Goal: Task Accomplishment & Management: Manage account settings

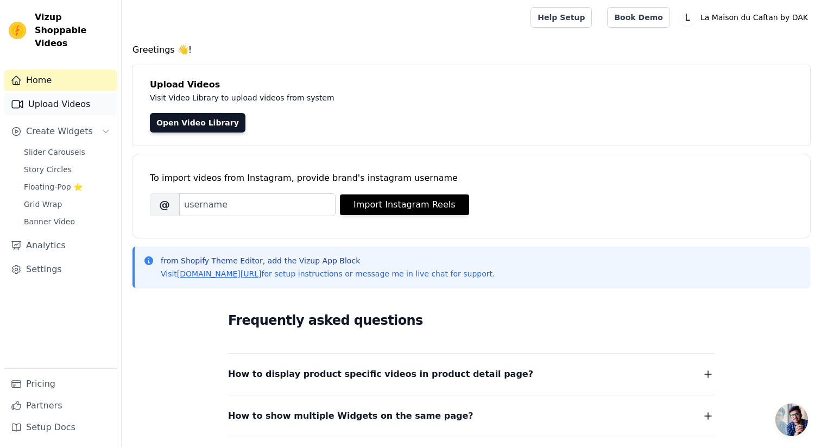
click at [74, 96] on link "Upload Videos" at bounding box center [60, 104] width 112 height 22
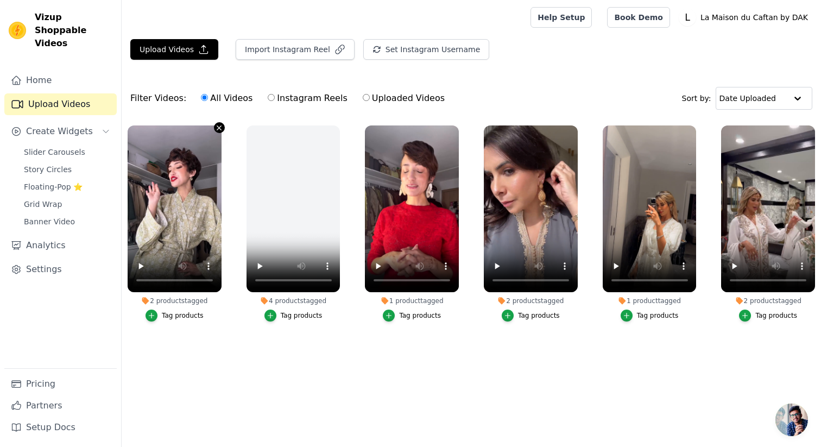
click at [219, 129] on icon "button" at bounding box center [219, 128] width 8 height 8
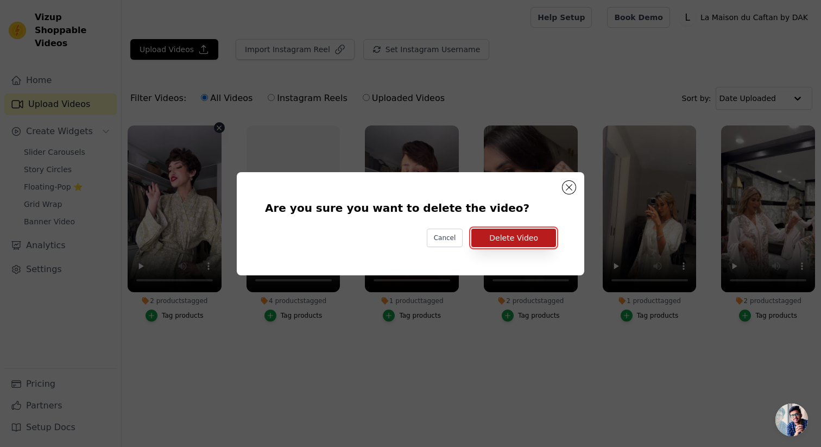
click at [534, 240] on button "Delete Video" at bounding box center [513, 238] width 85 height 18
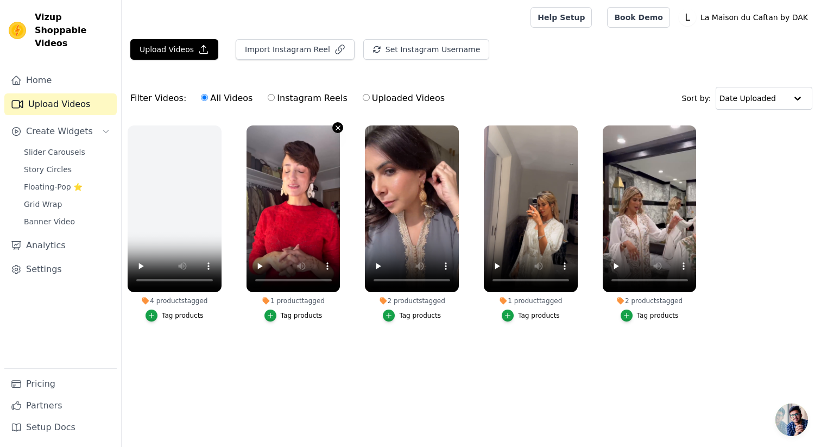
click at [335, 128] on icon "button" at bounding box center [338, 128] width 8 height 8
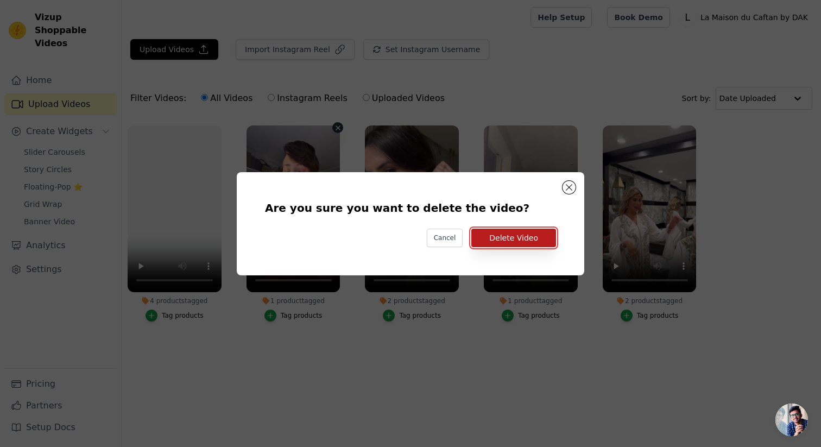
click at [520, 235] on button "Delete Video" at bounding box center [513, 238] width 85 height 18
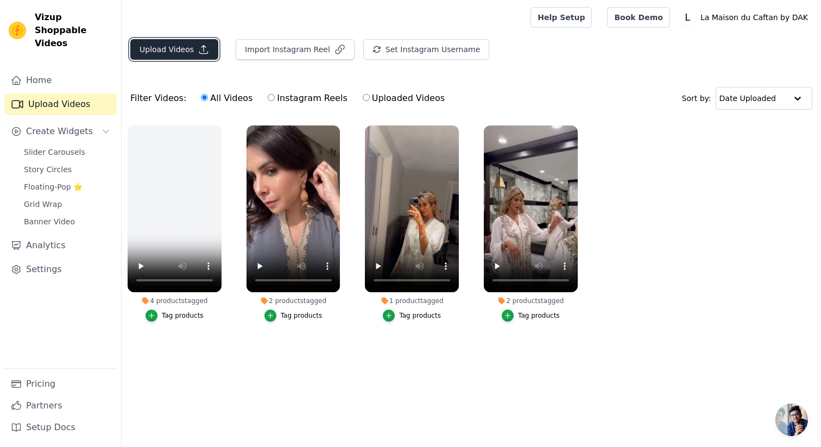
click at [184, 43] on button "Upload Videos" at bounding box center [174, 49] width 88 height 21
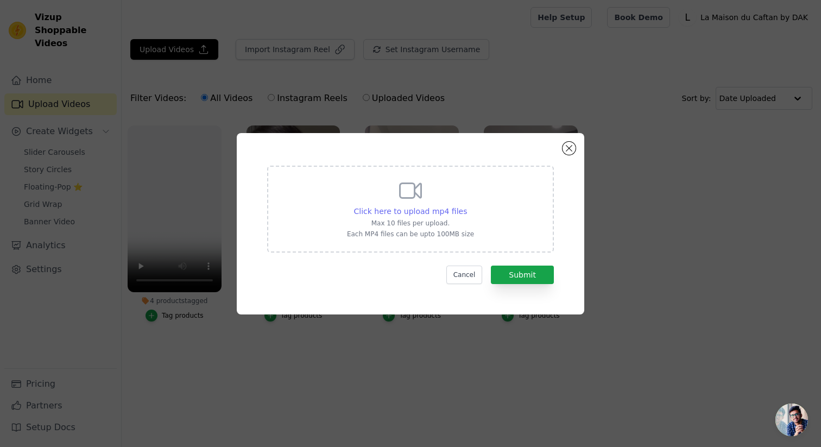
click at [413, 213] on span "Click here to upload mp4 files" at bounding box center [411, 211] width 114 height 9
click at [467, 206] on input "Click here to upload mp4 files Max 10 files per upload. Each MP4 files can be u…" at bounding box center [467, 205] width 1 height 1
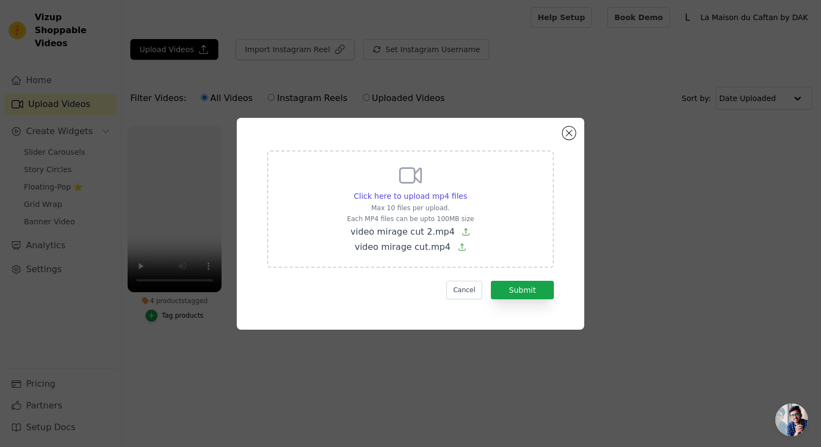
click at [436, 205] on p "Max 10 files per upload." at bounding box center [410, 208] width 127 height 9
click at [467, 191] on input "Click here to upload mp4 files Max 10 files per upload. Each MP4 files can be u…" at bounding box center [467, 190] width 1 height 1
click at [418, 180] on icon at bounding box center [410, 175] width 21 height 15
click at [467, 190] on input "Click here to upload mp4 files Max 10 files per upload. Each MP4 files can be u…" at bounding box center [467, 190] width 1 height 1
type input "C:\fakepath\Banner RS - DAK.mp4"
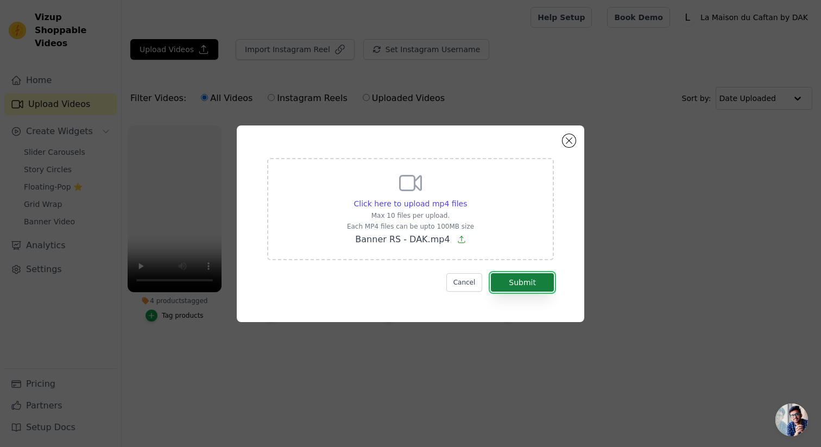
click at [524, 278] on button "Submit" at bounding box center [522, 282] width 63 height 18
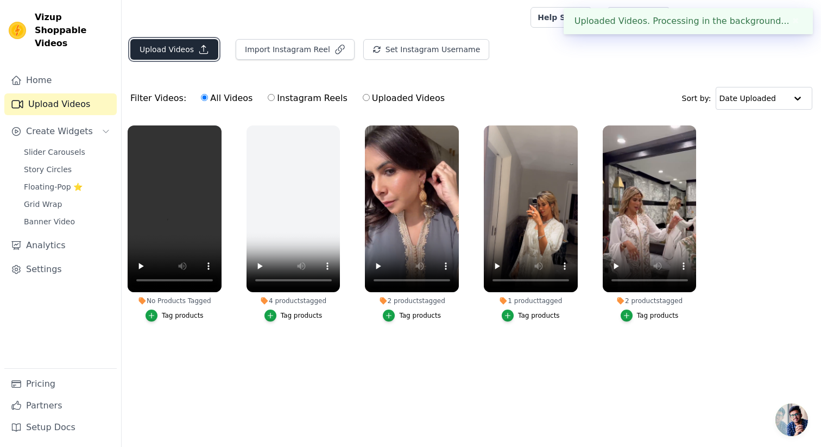
click at [174, 54] on button "Upload Videos" at bounding box center [174, 49] width 88 height 21
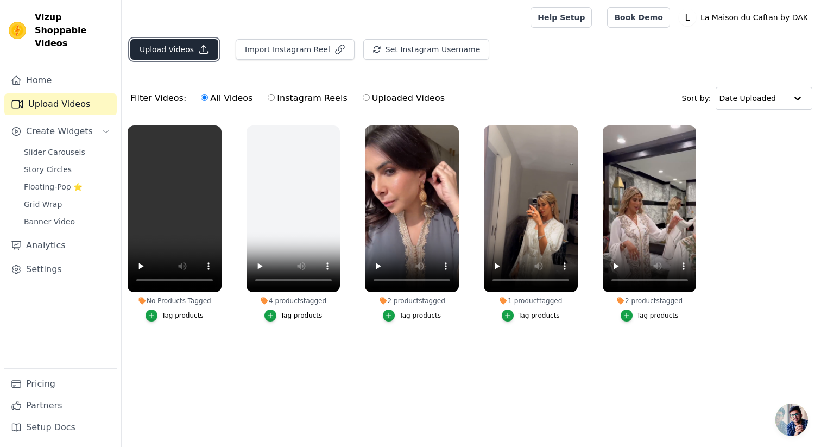
click at [187, 51] on button "Upload Videos" at bounding box center [174, 49] width 88 height 21
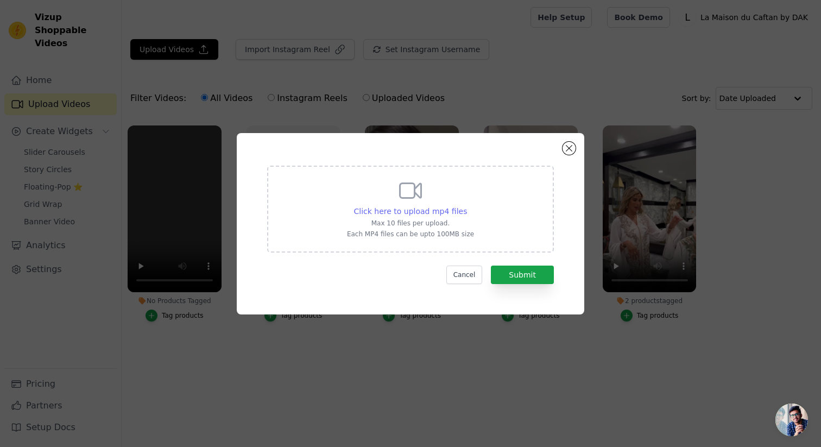
click at [443, 207] on span "Click here to upload mp4 files" at bounding box center [411, 211] width 114 height 9
click at [467, 206] on input "Click here to upload mp4 files Max 10 files per upload. Each MP4 files can be u…" at bounding box center [467, 205] width 1 height 1
type input "C:\fakepath\2.mp4"
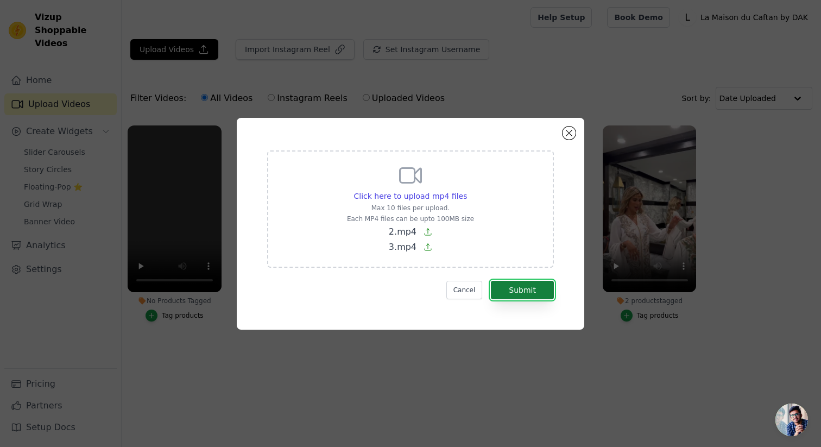
click at [522, 290] on button "Submit" at bounding box center [522, 290] width 63 height 18
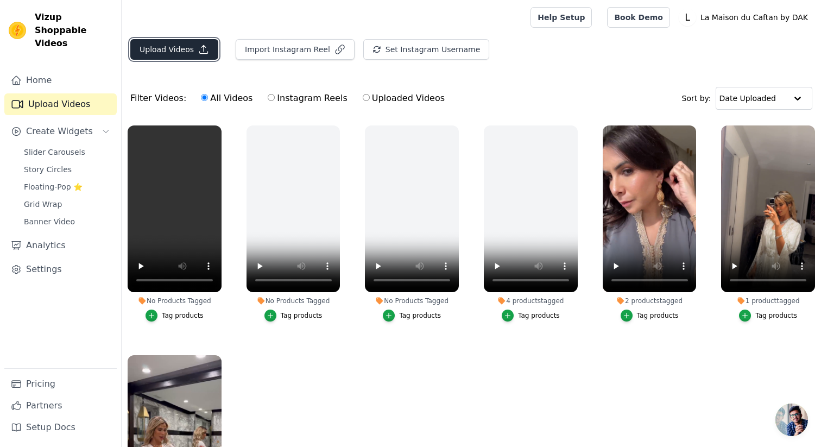
click at [182, 45] on button "Upload Videos" at bounding box center [174, 49] width 88 height 21
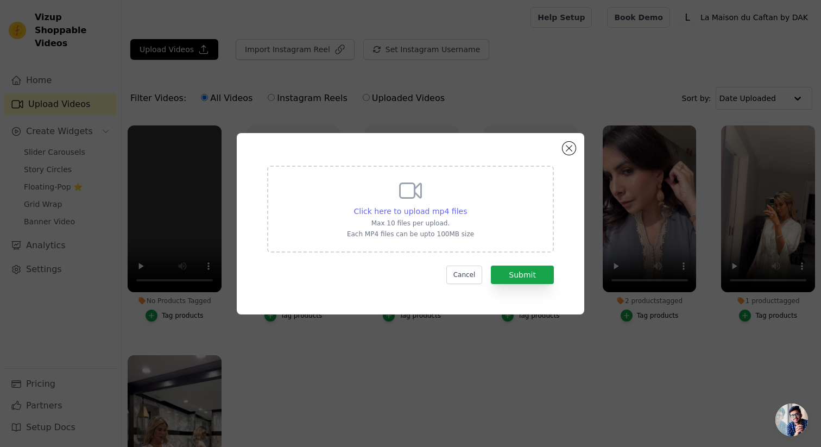
click at [415, 211] on span "Click here to upload mp4 files" at bounding box center [411, 211] width 114 height 9
click at [467, 206] on input "Click here to upload mp4 files Max 10 files per upload. Each MP4 files can be u…" at bounding box center [467, 205] width 1 height 1
type input "C:\fakepath\video mirage cut 2.mp4"
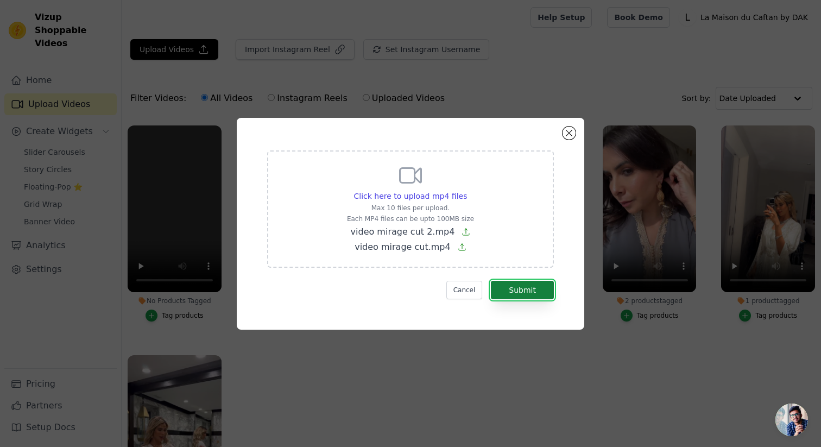
click at [527, 292] on button "Submit" at bounding box center [522, 290] width 63 height 18
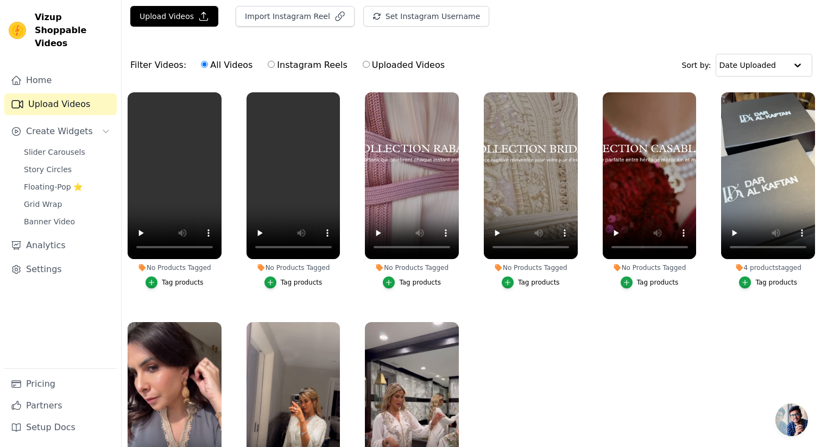
scroll to position [31, 0]
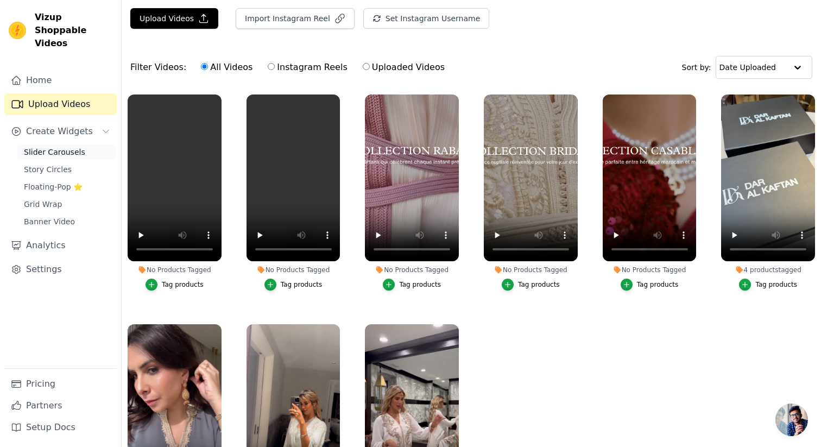
click at [68, 147] on span "Slider Carousels" at bounding box center [54, 152] width 61 height 11
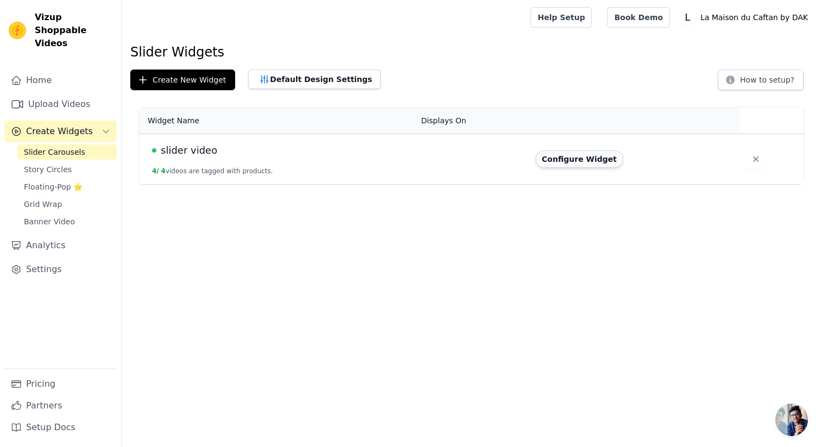
click at [594, 159] on button "Configure Widget" at bounding box center [580, 158] width 88 height 17
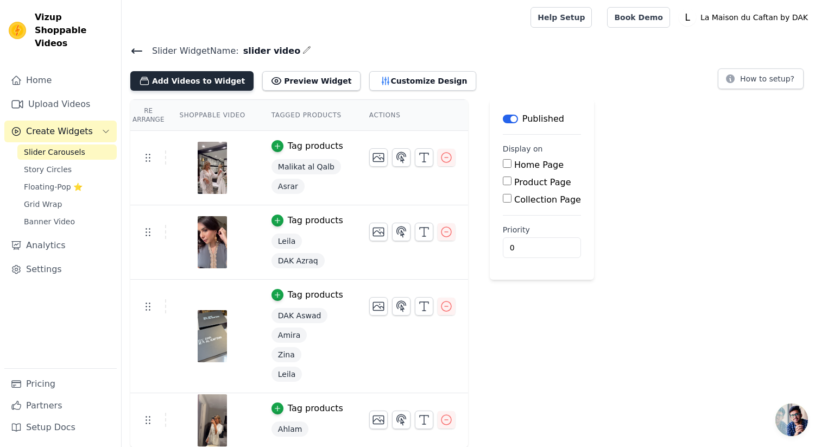
click at [185, 75] on button "Add Videos to Widget" at bounding box center [191, 81] width 123 height 20
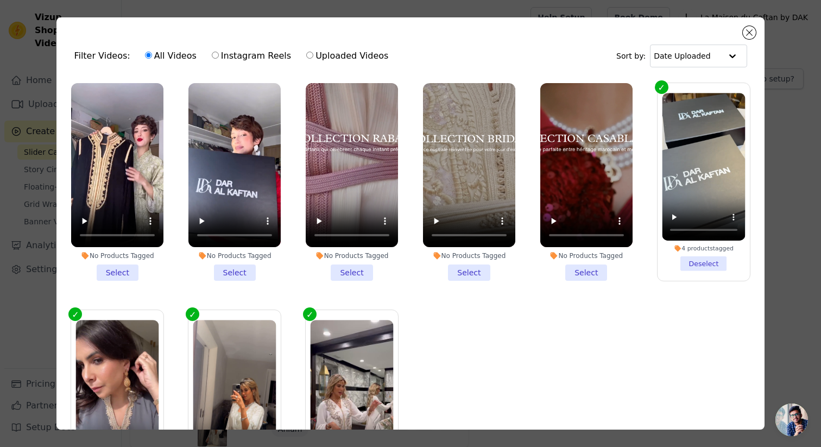
click at [122, 273] on li "No Products Tagged Select" at bounding box center [117, 182] width 92 height 198
click at [0, 0] on input "No Products Tagged Select" at bounding box center [0, 0] width 0 height 0
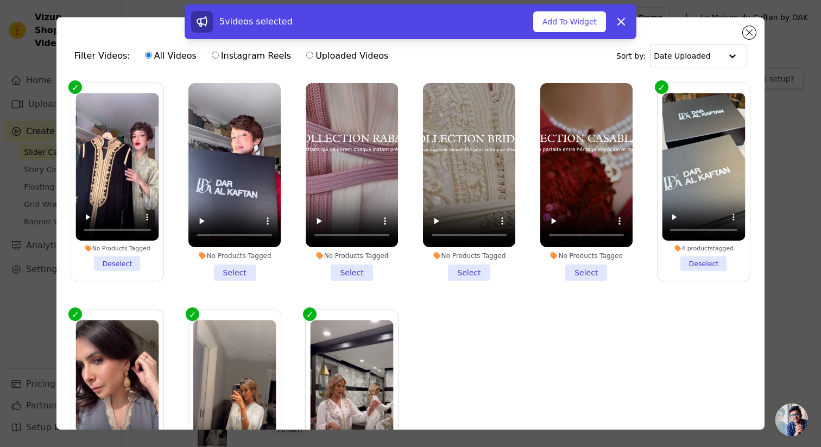
click at [229, 272] on li "No Products Tagged Select" at bounding box center [234, 182] width 92 height 198
click at [0, 0] on input "No Products Tagged Select" at bounding box center [0, 0] width 0 height 0
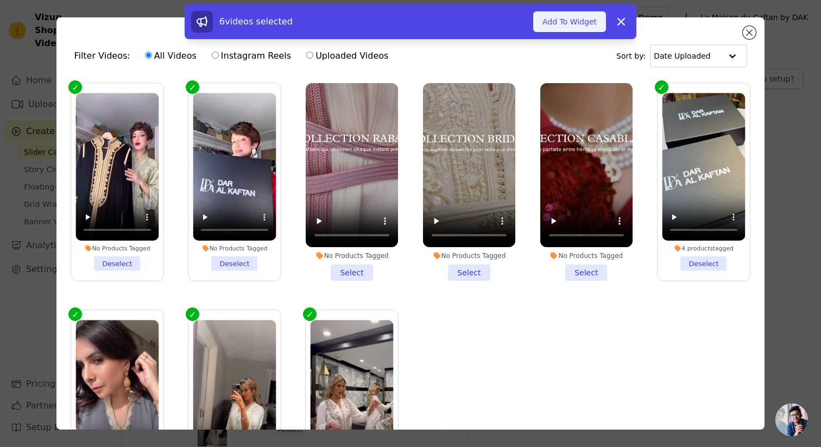
click at [559, 21] on button "Add To Widget" at bounding box center [569, 21] width 73 height 21
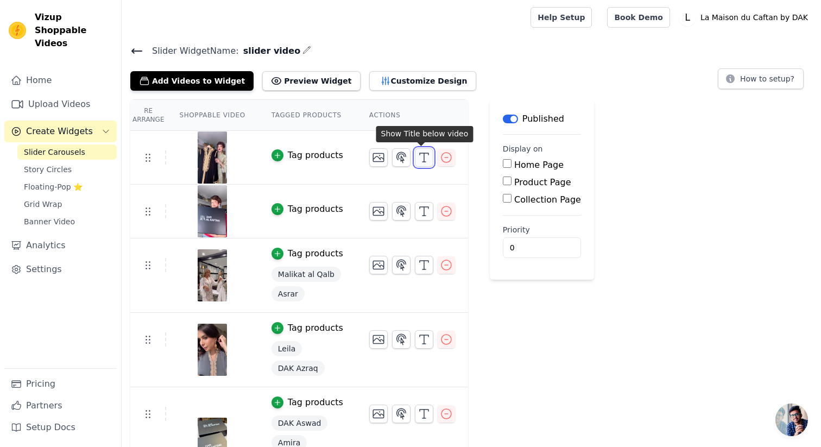
click at [426, 151] on icon "button" at bounding box center [424, 157] width 13 height 13
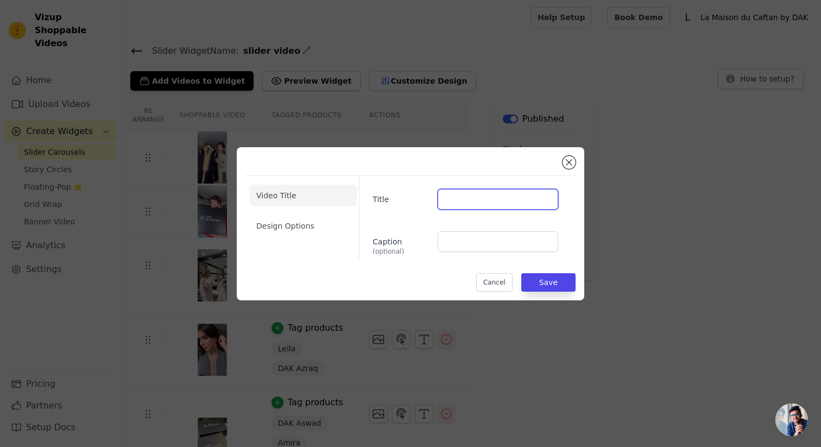
click at [461, 198] on input "Title" at bounding box center [498, 199] width 121 height 21
type input "@moroccan.mirage"
click at [308, 230] on li "Design Options" at bounding box center [303, 226] width 107 height 22
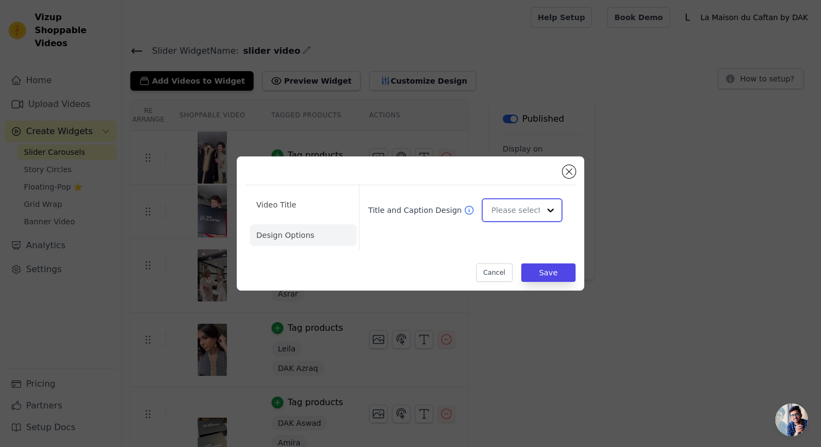
click at [499, 210] on input "Title and Caption Design" at bounding box center [516, 210] width 48 height 22
click at [525, 261] on div "Overlay" at bounding box center [522, 259] width 81 height 23
click at [534, 273] on button "Save" at bounding box center [548, 272] width 54 height 18
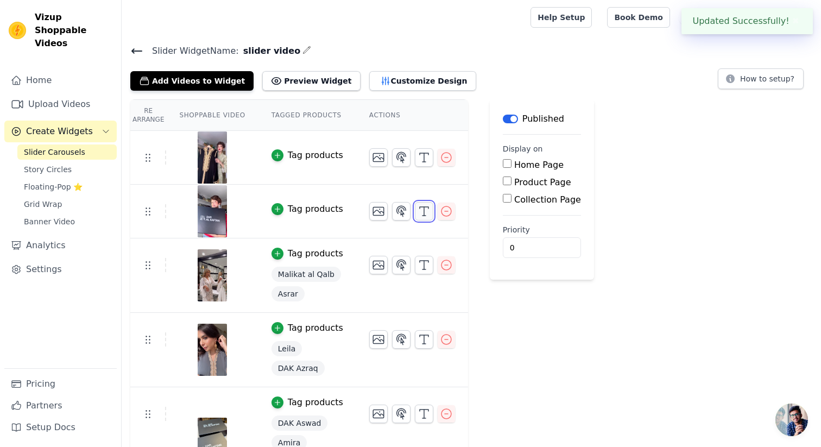
click at [424, 210] on line "button" at bounding box center [424, 211] width 0 height 9
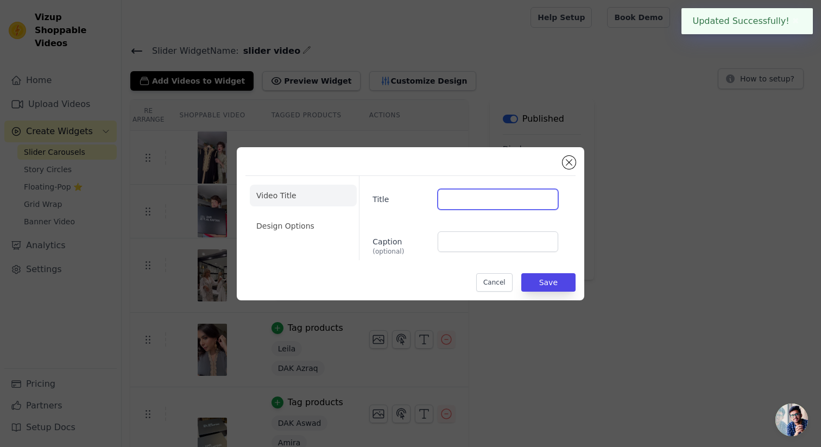
click at [506, 190] on input "Title" at bounding box center [498, 199] width 121 height 21
type input "@moroccan.mirage"
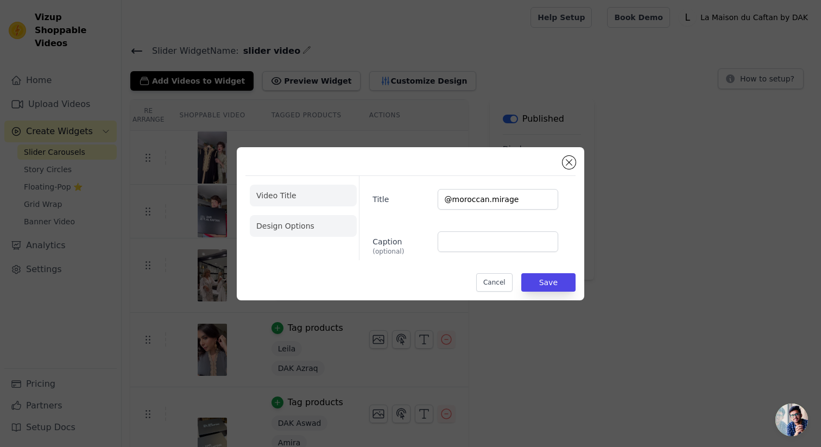
click at [281, 234] on li "Design Options" at bounding box center [303, 226] width 107 height 22
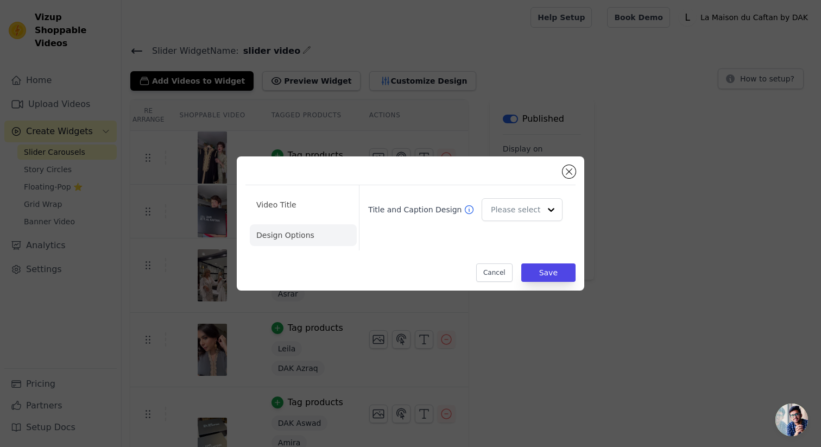
click at [496, 222] on div "Title and Caption Design" at bounding box center [465, 210] width 203 height 32
click at [494, 210] on input "Title and Caption Design" at bounding box center [516, 210] width 48 height 22
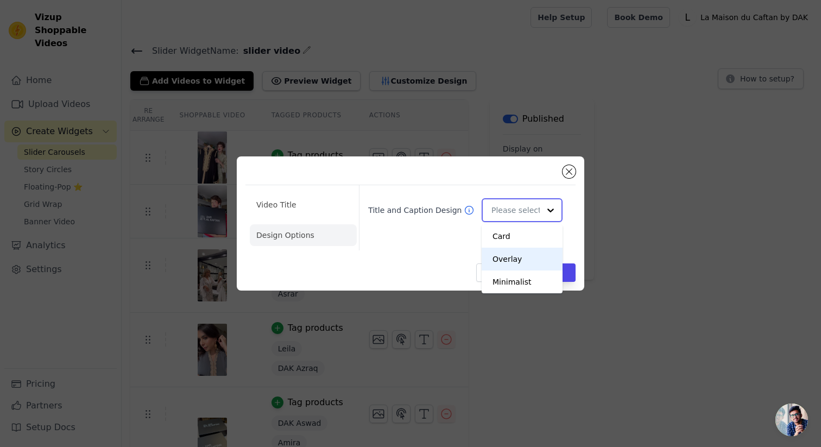
click at [519, 267] on div "Overlay" at bounding box center [522, 259] width 81 height 23
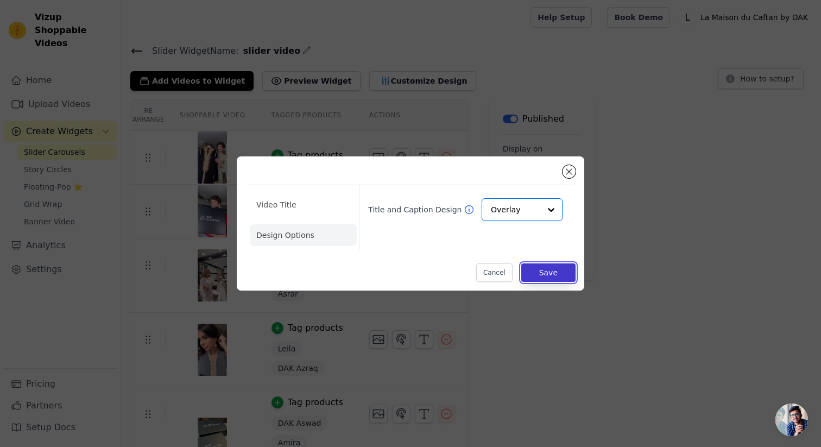
click at [549, 275] on button "Save" at bounding box center [548, 272] width 54 height 18
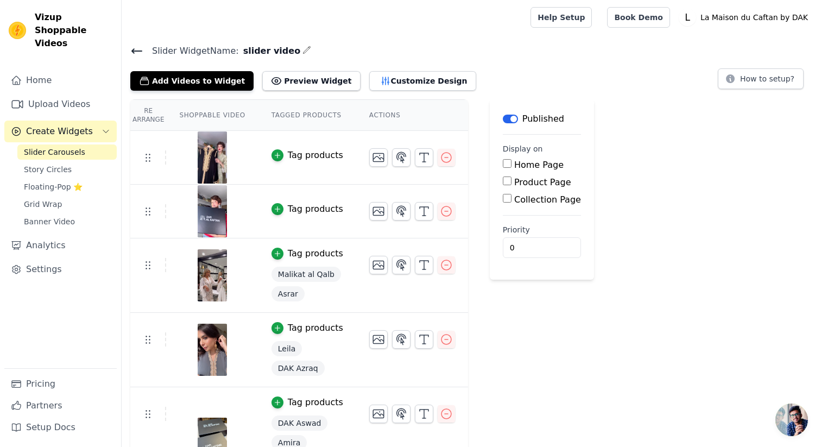
click at [286, 154] on button "Tag products" at bounding box center [308, 155] width 72 height 13
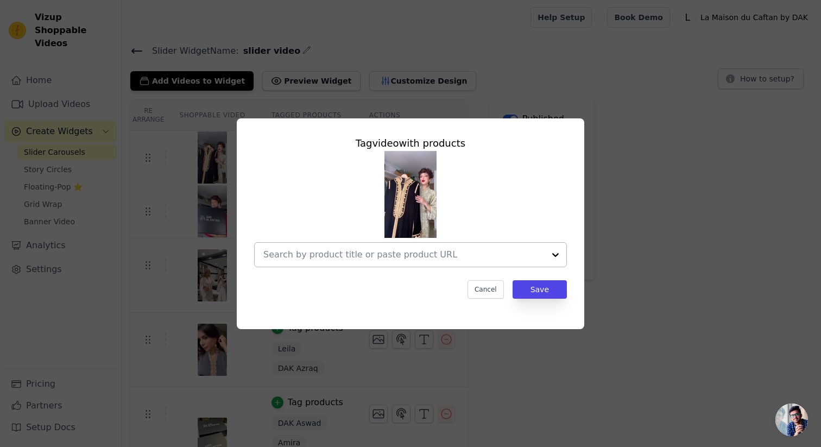
click at [336, 254] on input "text" at bounding box center [403, 254] width 281 height 13
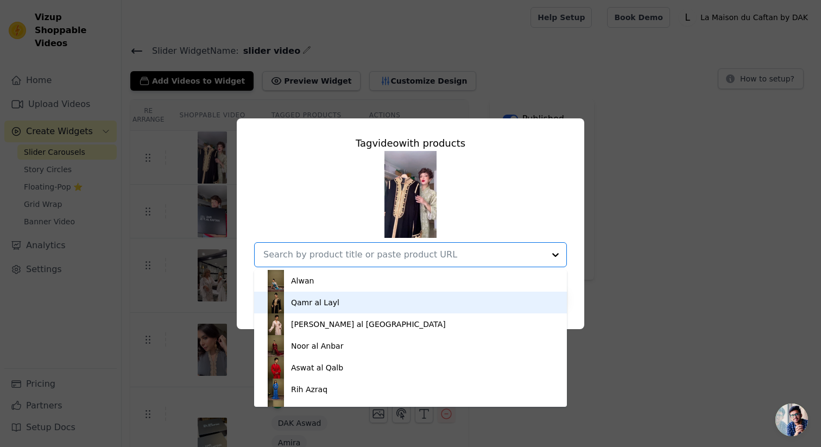
click at [338, 306] on div "Qamr al Layl" at bounding box center [410, 303] width 291 height 22
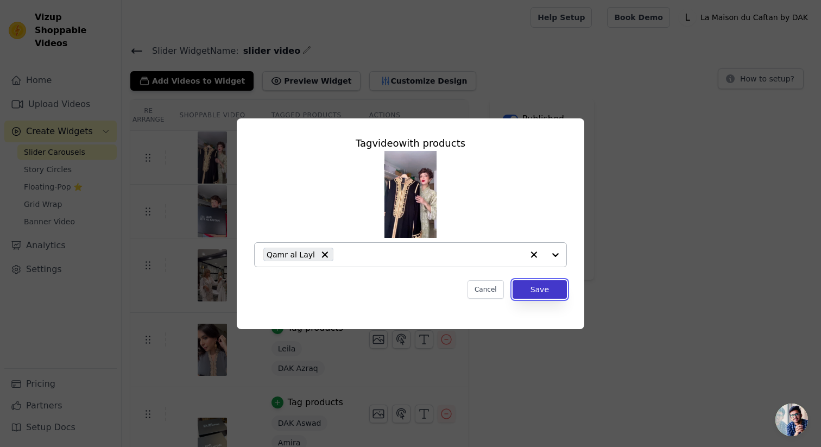
click at [525, 291] on button "Save" at bounding box center [540, 289] width 54 height 18
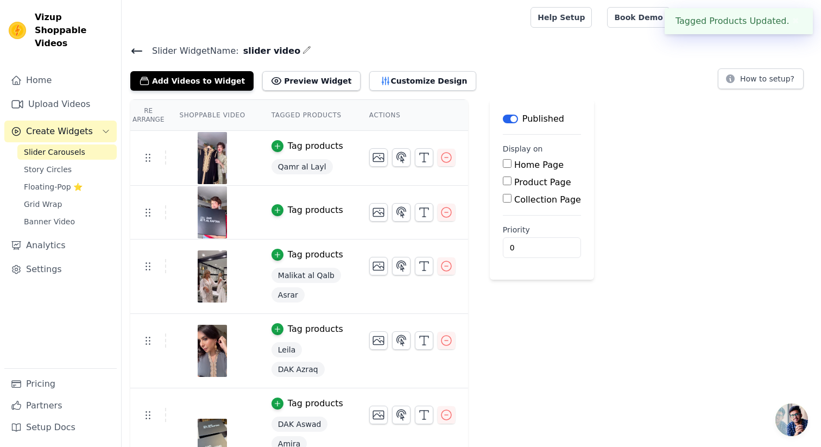
click at [319, 212] on div "Tag products" at bounding box center [315, 210] width 55 height 13
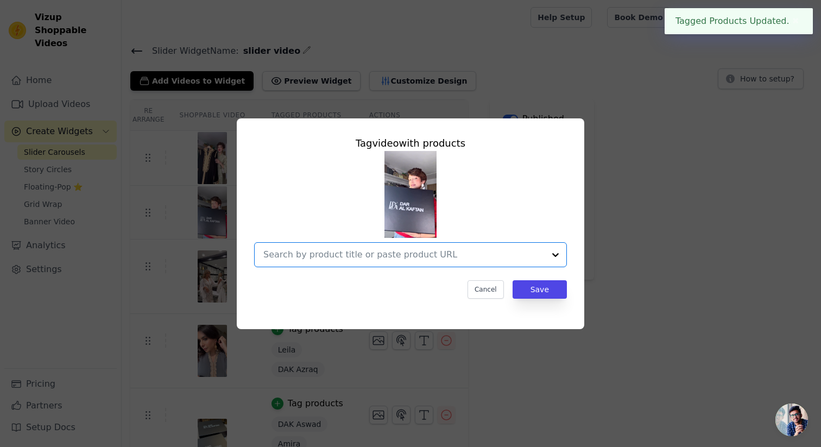
click at [345, 250] on input "text" at bounding box center [403, 254] width 281 height 13
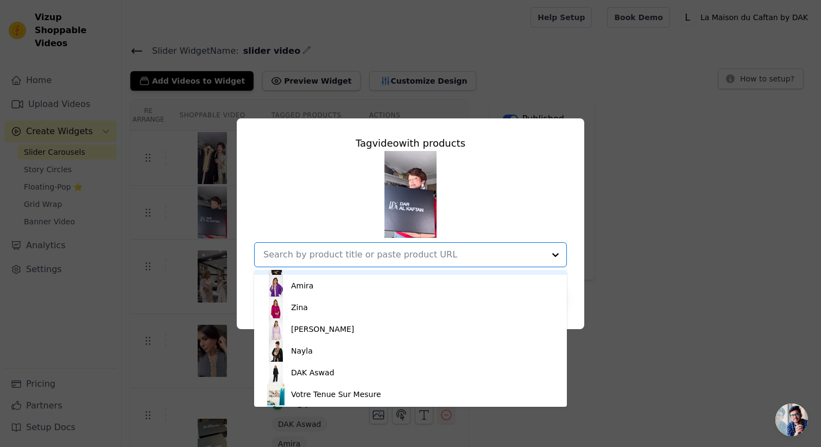
scroll to position [351, 0]
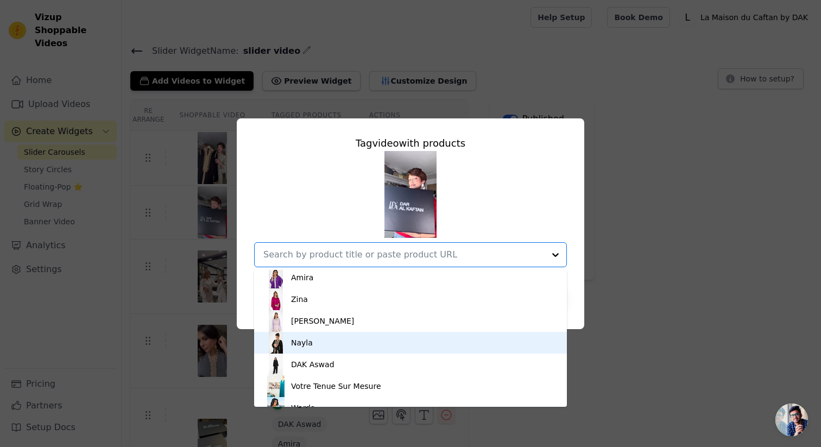
click at [325, 337] on div "Nayla" at bounding box center [410, 343] width 291 height 22
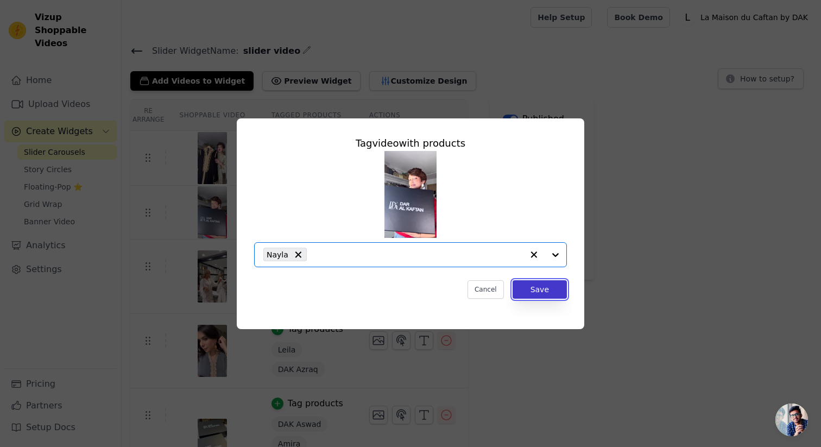
click at [532, 292] on button "Save" at bounding box center [540, 289] width 54 height 18
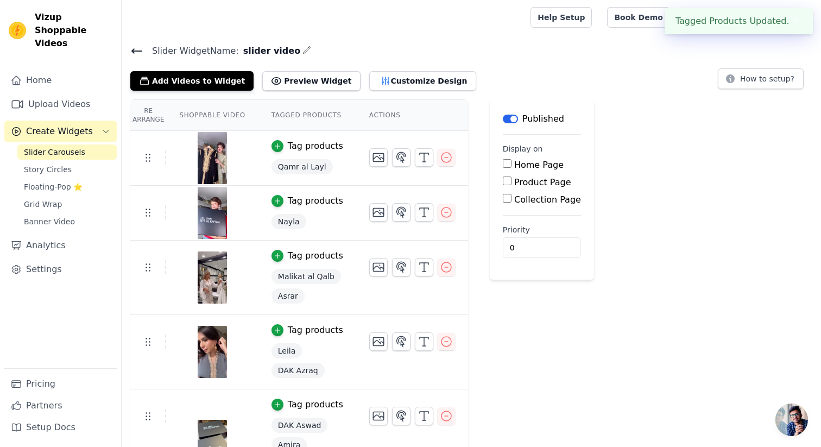
click at [505, 165] on input "Home Page" at bounding box center [507, 163] width 9 height 9
checkbox input "true"
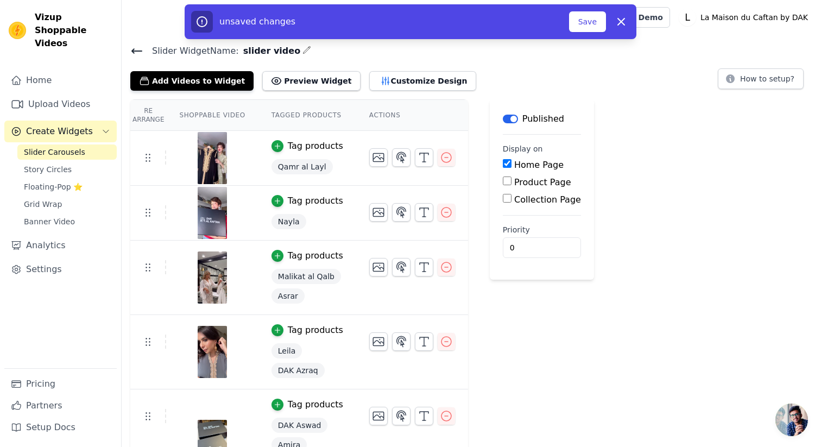
click at [504, 181] on input "Product Page" at bounding box center [507, 181] width 9 height 9
checkbox input "false"
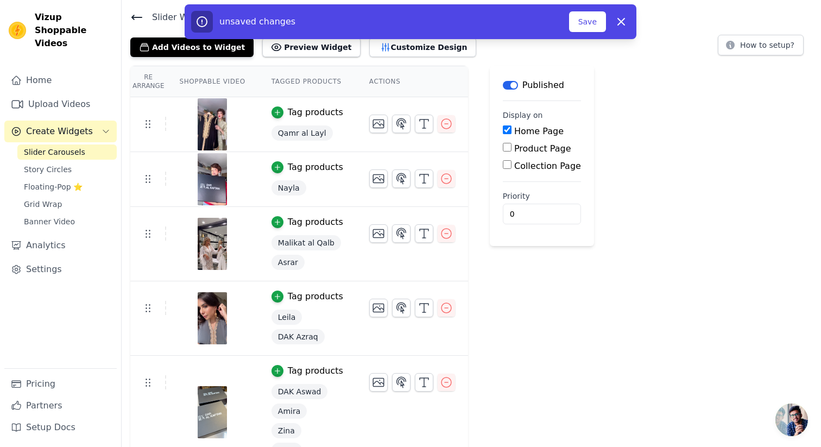
scroll to position [35, 0]
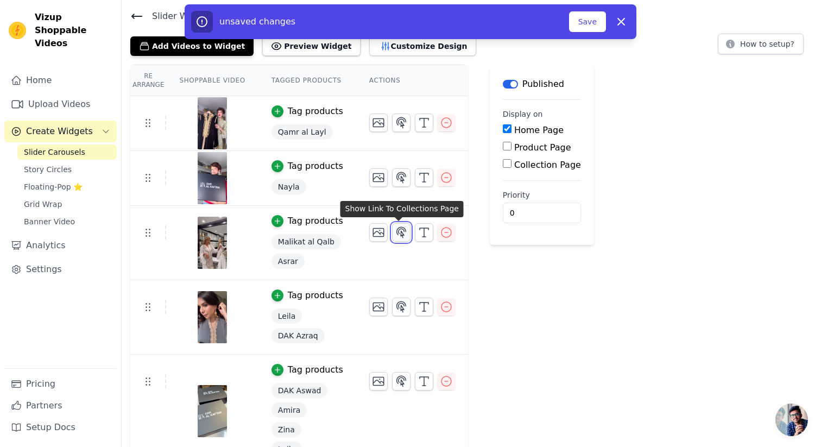
click at [398, 234] on icon "button" at bounding box center [401, 232] width 9 height 10
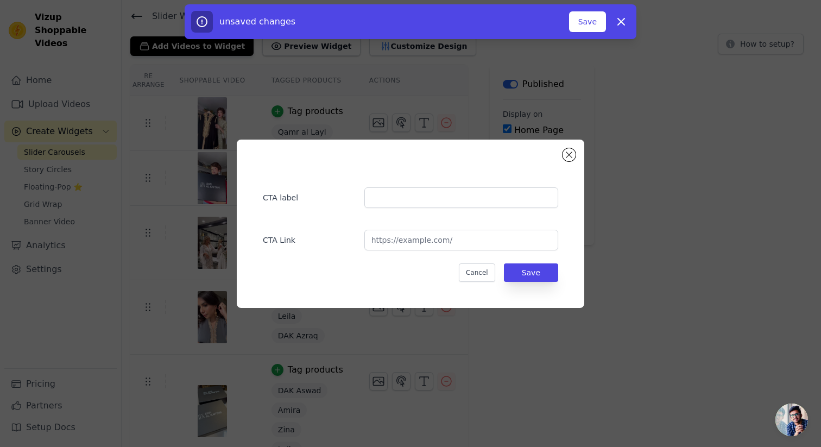
scroll to position [0, 0]
click at [464, 129] on div "CTA label CTA Link Cancel Save" at bounding box center [410, 223] width 786 height 203
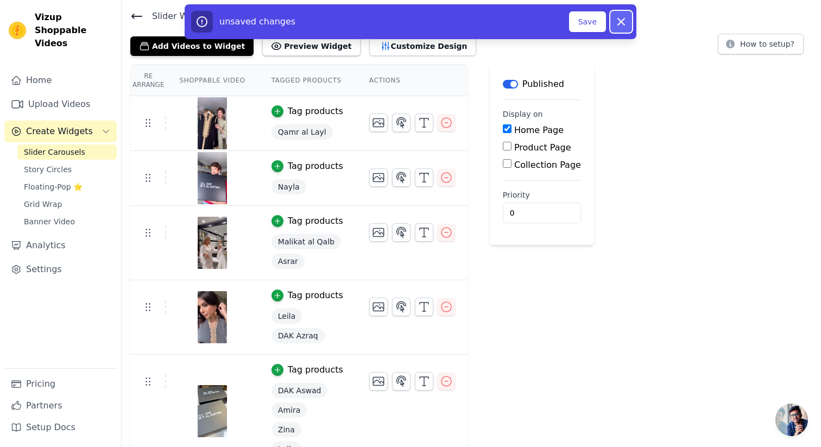
click at [619, 25] on icon "button" at bounding box center [621, 21] width 13 height 13
checkbox input "false"
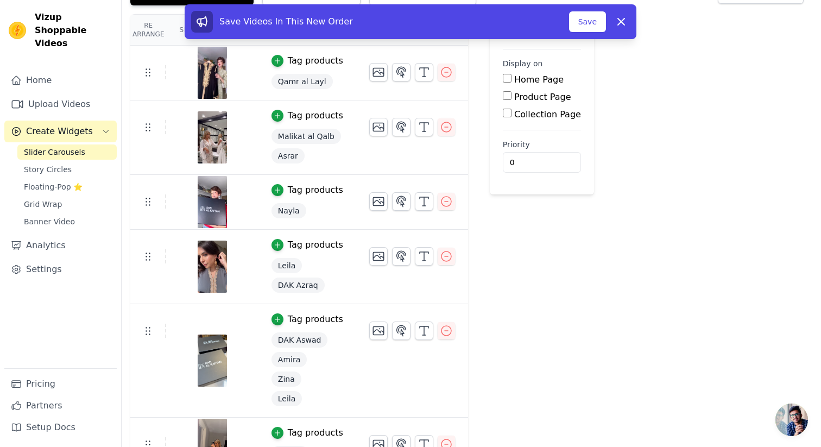
scroll to position [110, 0]
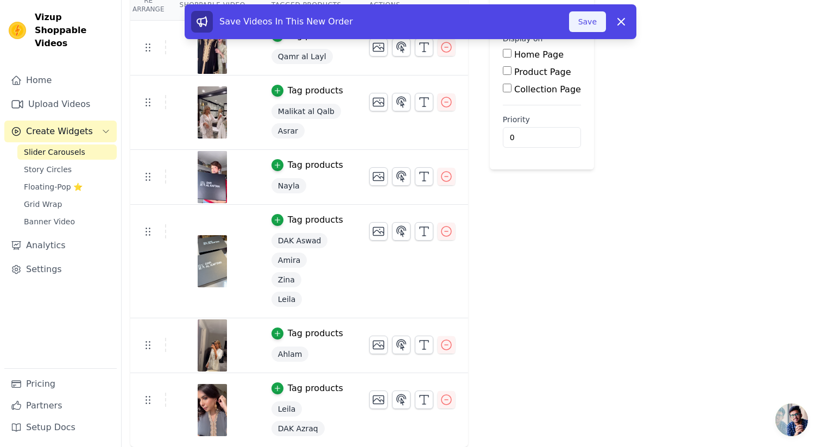
click at [589, 22] on button "Save" at bounding box center [587, 21] width 37 height 21
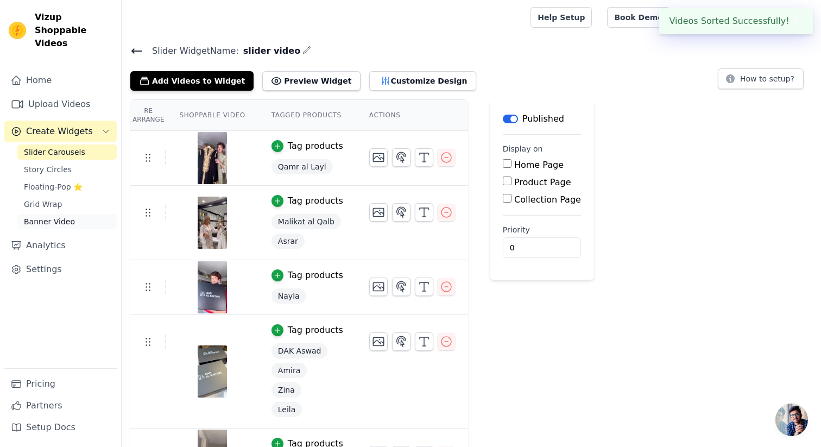
click at [58, 216] on span "Banner Video" at bounding box center [49, 221] width 51 height 11
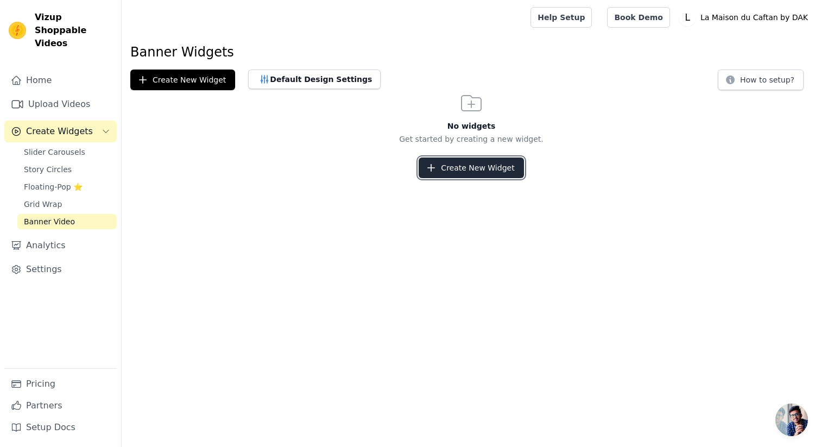
click at [507, 168] on button "Create New Widget" at bounding box center [471, 168] width 105 height 21
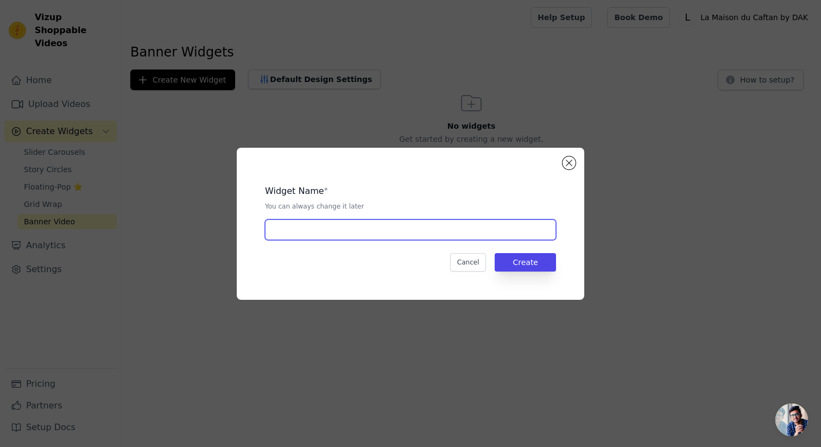
click at [345, 228] on input "text" at bounding box center [410, 229] width 291 height 21
type input "banner homepage"
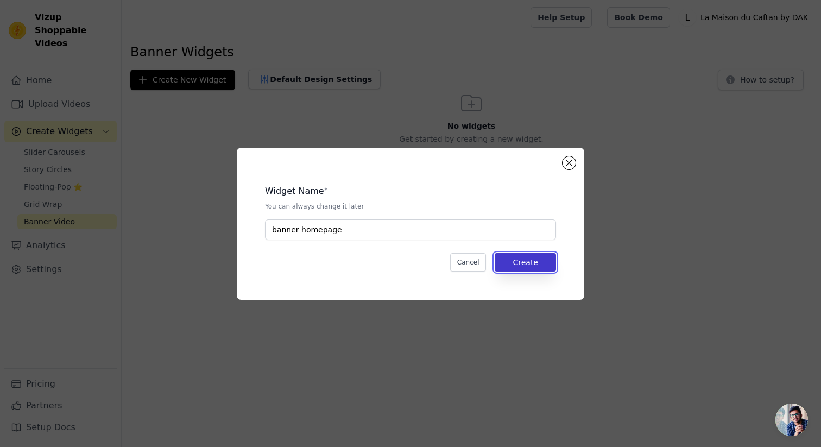
click at [524, 259] on button "Create" at bounding box center [525, 262] width 61 height 18
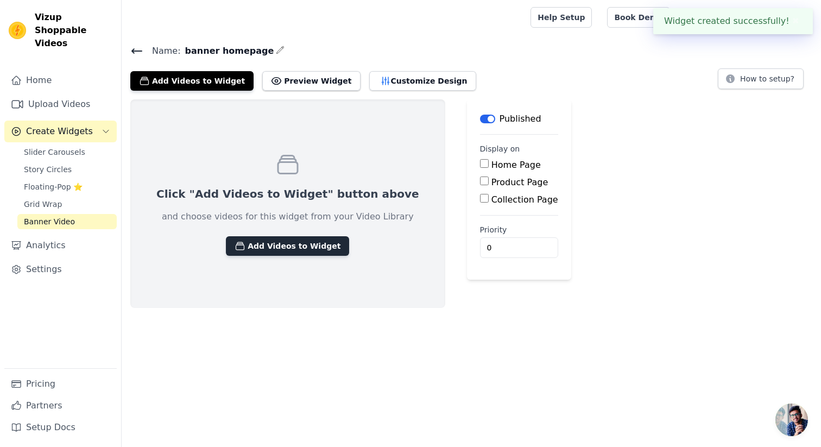
click at [265, 251] on button "Add Videos to Widget" at bounding box center [287, 246] width 123 height 20
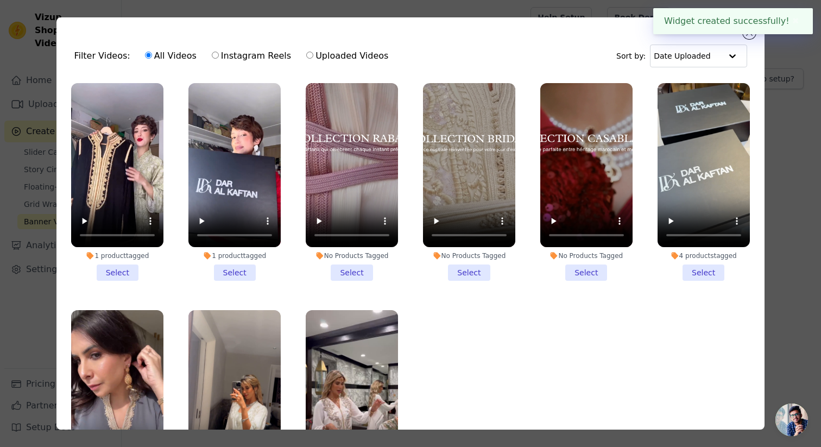
click at [357, 271] on li "No Products Tagged Select" at bounding box center [352, 182] width 92 height 198
click at [0, 0] on input "No Products Tagged Select" at bounding box center [0, 0] width 0 height 0
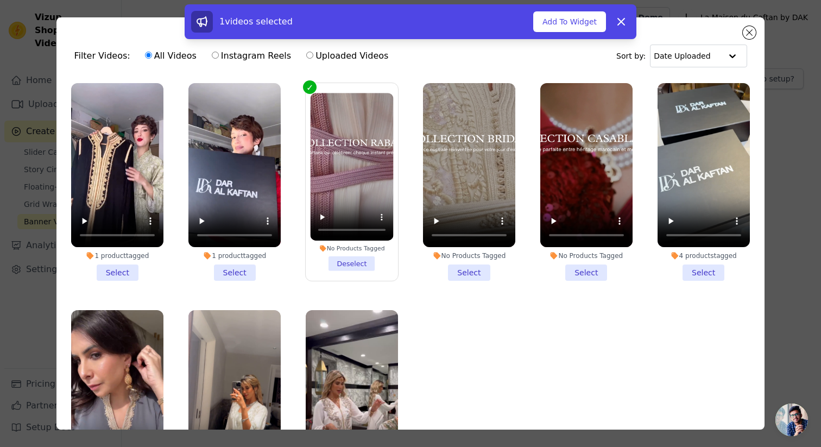
click at [470, 280] on li "No Products Tagged Select" at bounding box center [469, 182] width 92 height 198
click at [0, 0] on input "No Products Tagged Select" at bounding box center [0, 0] width 0 height 0
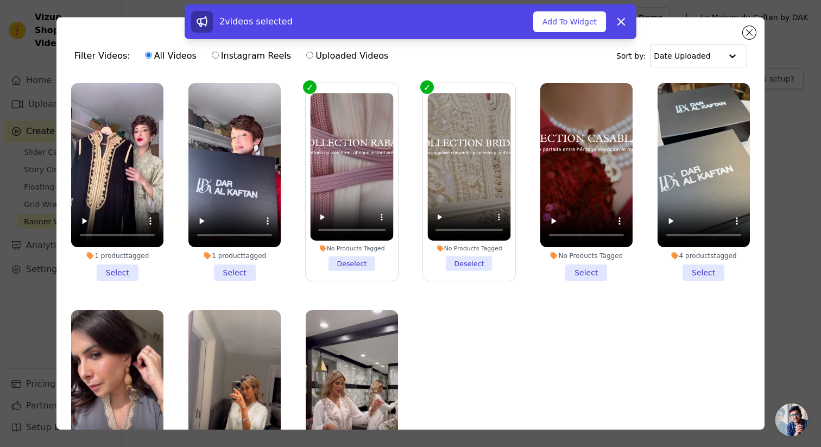
click at [578, 274] on li "No Products Tagged Select" at bounding box center [586, 182] width 92 height 198
click at [0, 0] on input "No Products Tagged Select" at bounding box center [0, 0] width 0 height 0
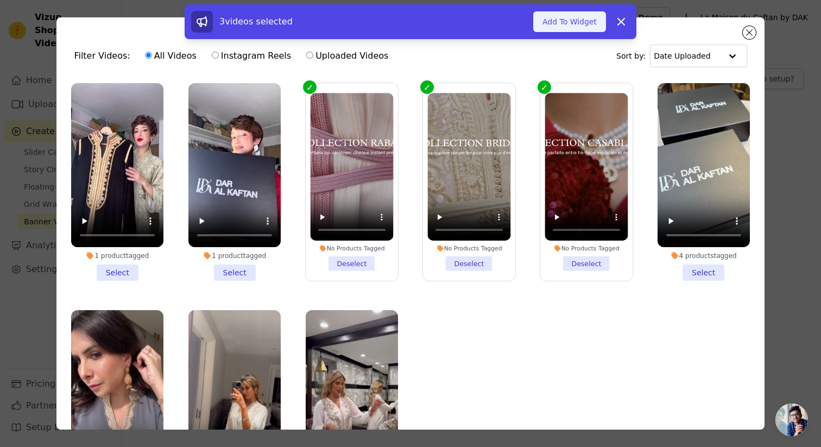
click at [570, 24] on button "Add To Widget" at bounding box center [569, 21] width 73 height 21
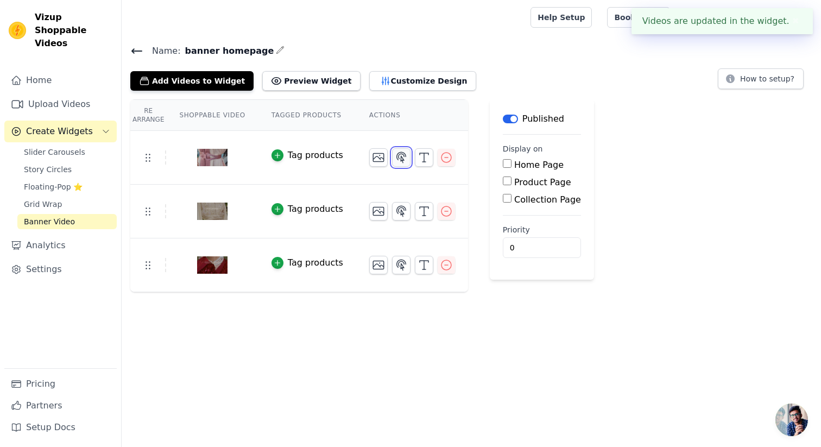
click at [395, 159] on icon "button" at bounding box center [401, 157] width 13 height 13
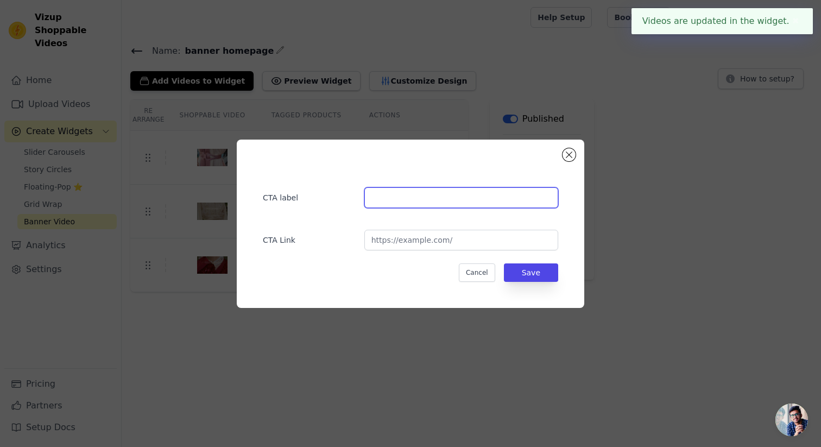
click at [406, 202] on input "text" at bounding box center [461, 197] width 194 height 21
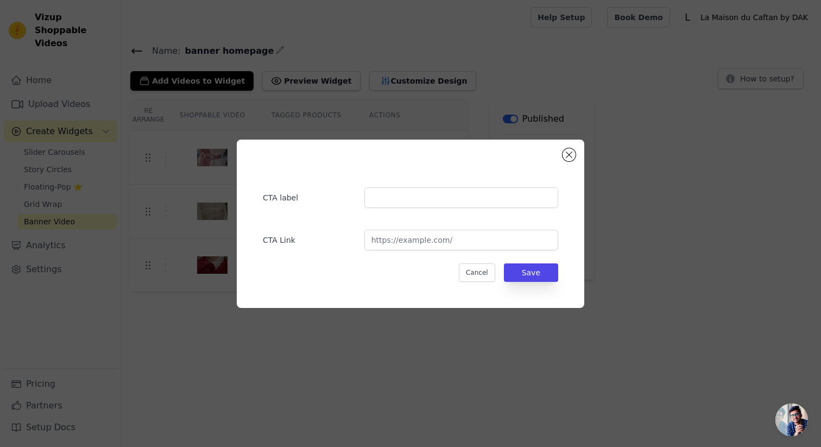
click at [594, 157] on div "CTA label CTA Link Cancel Save" at bounding box center [410, 223] width 786 height 203
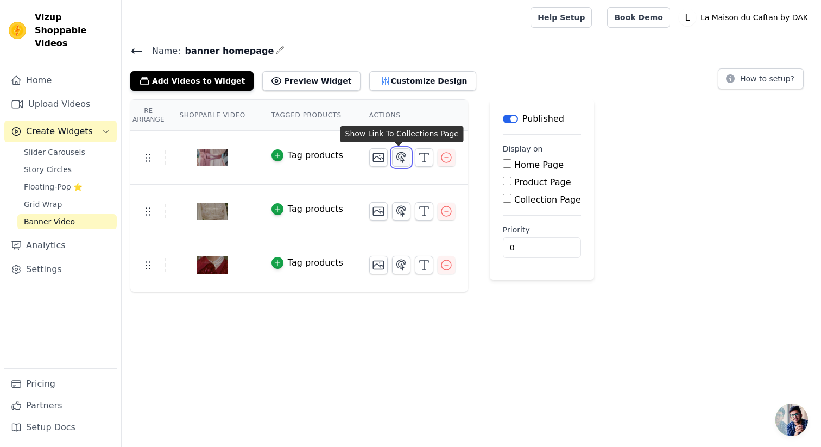
click at [402, 157] on icon "button" at bounding box center [401, 157] width 13 height 13
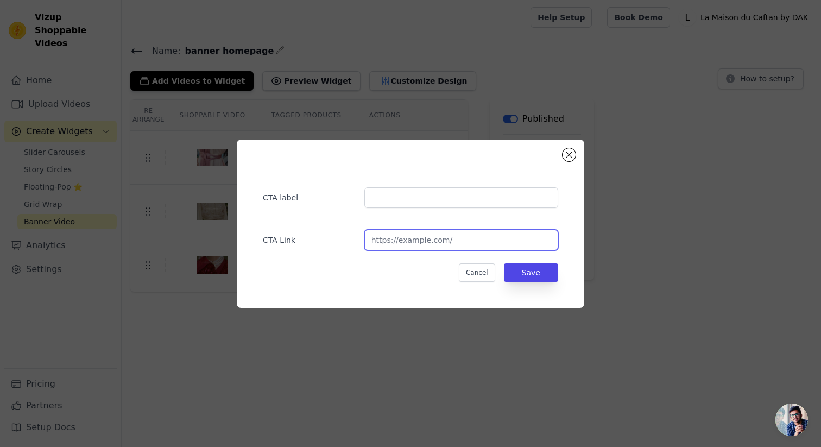
click at [408, 231] on input "url" at bounding box center [461, 240] width 194 height 21
paste input "https://daralkaftan.ma/collections/collection-rabat"
type input "https://daralkaftan.ma/collections/collection-rabat"
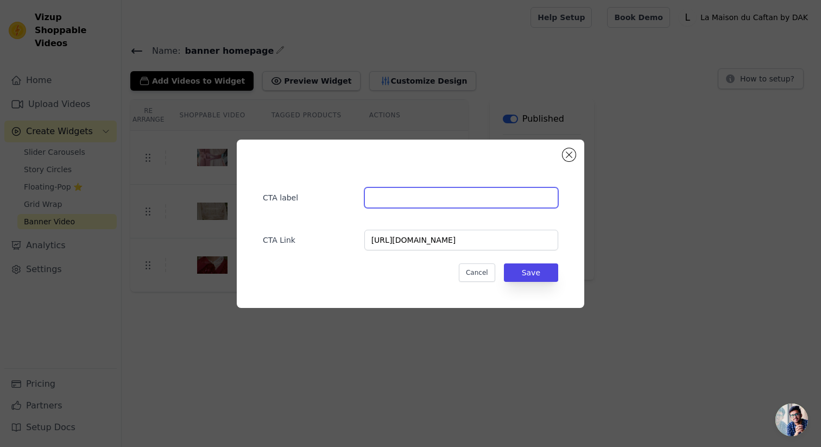
click at [420, 193] on input "text" at bounding box center [461, 197] width 194 height 21
type input "Découvrir"
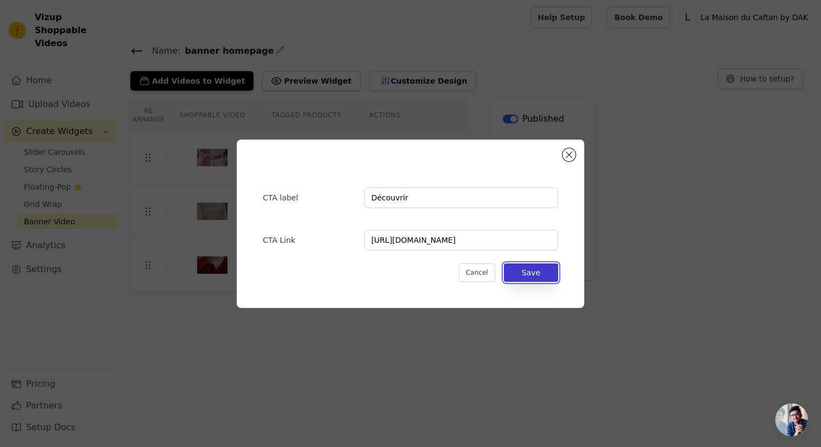
click at [537, 274] on button "Save" at bounding box center [531, 272] width 54 height 18
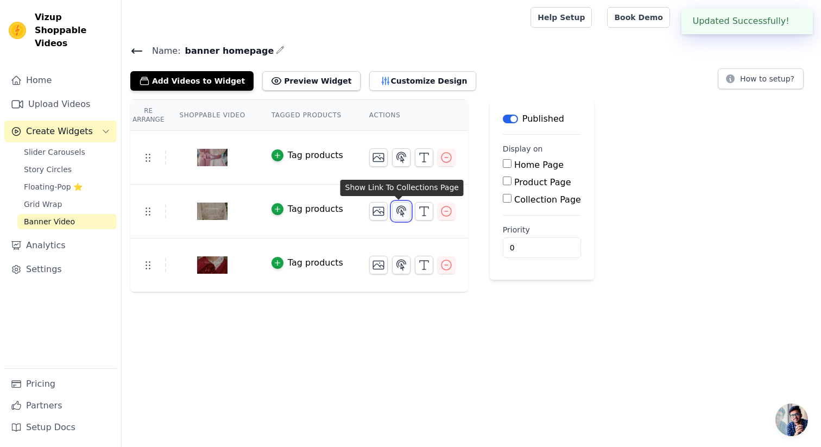
click at [405, 207] on icon "button" at bounding box center [401, 211] width 13 height 13
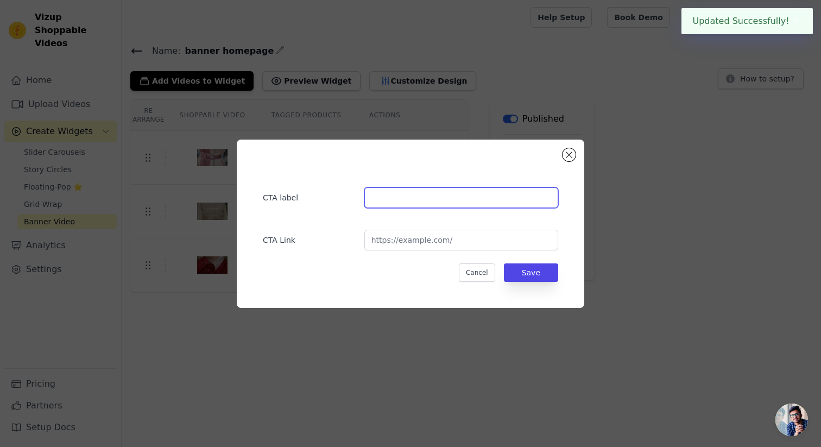
click at [450, 200] on input "text" at bounding box center [461, 197] width 194 height 21
type input "Découvrir"
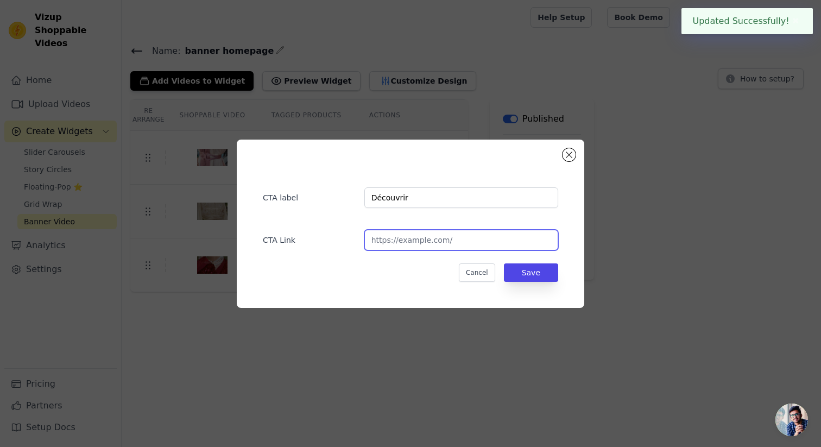
click at [444, 241] on input "url" at bounding box center [461, 240] width 194 height 21
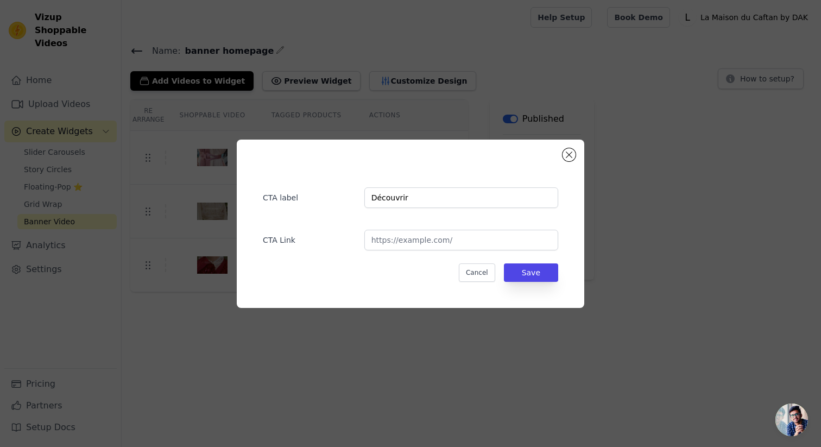
click at [507, 172] on div "CTA label Découvrir CTA Link Cancel Save" at bounding box center [410, 224] width 313 height 134
click at [570, 149] on button "Close modal" at bounding box center [569, 154] width 13 height 13
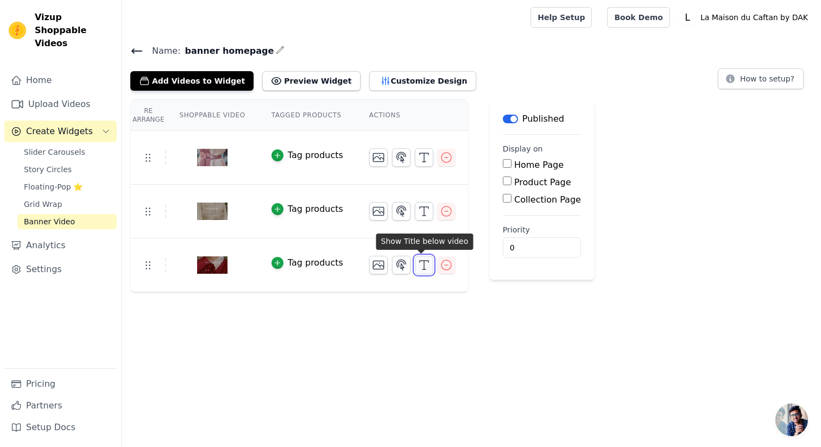
click at [418, 261] on icon "button" at bounding box center [424, 265] width 13 height 13
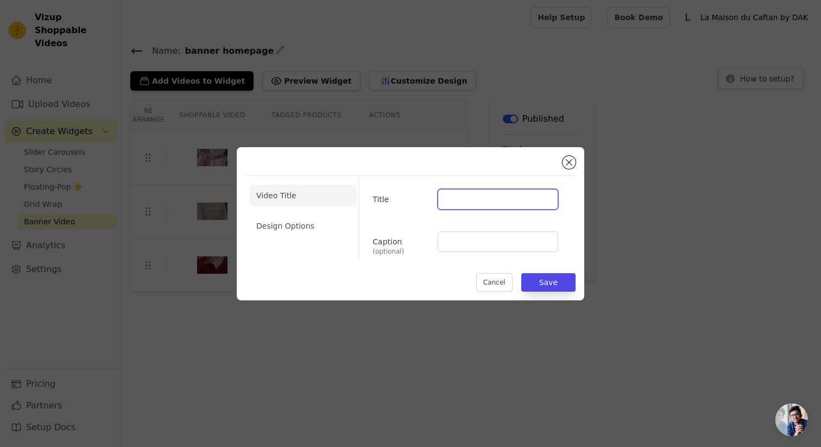
click at [462, 194] on input "Title" at bounding box center [498, 199] width 121 height 21
click at [569, 159] on button "Close modal" at bounding box center [569, 162] width 13 height 13
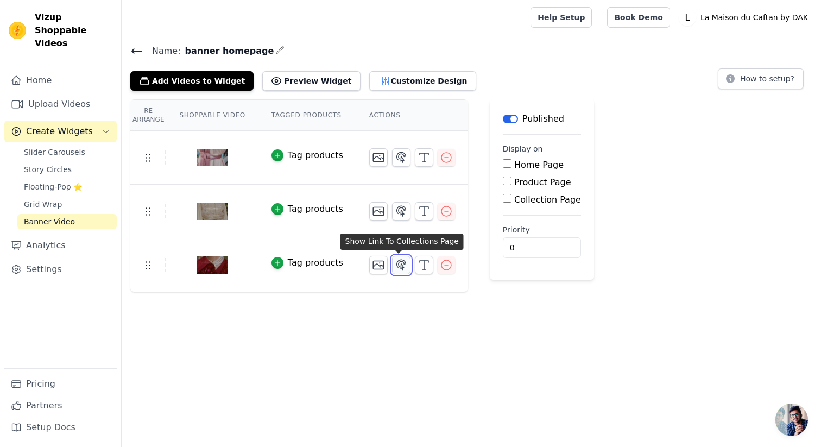
click at [397, 265] on icon "button" at bounding box center [401, 265] width 9 height 10
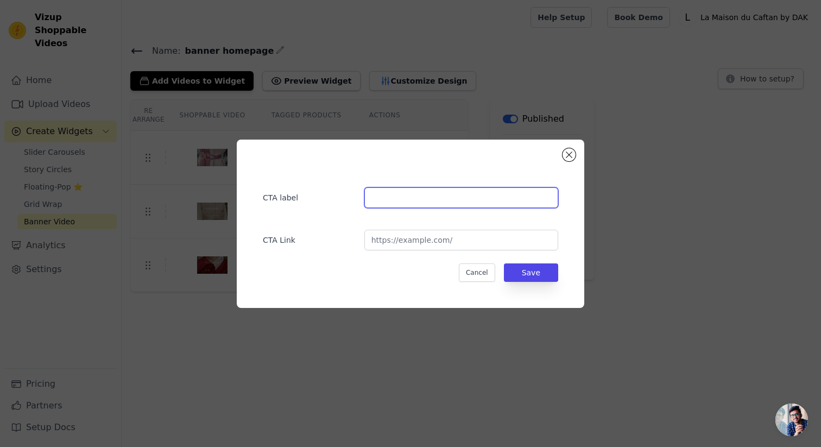
click at [463, 197] on input "text" at bounding box center [461, 197] width 194 height 21
type input "Découvrir"
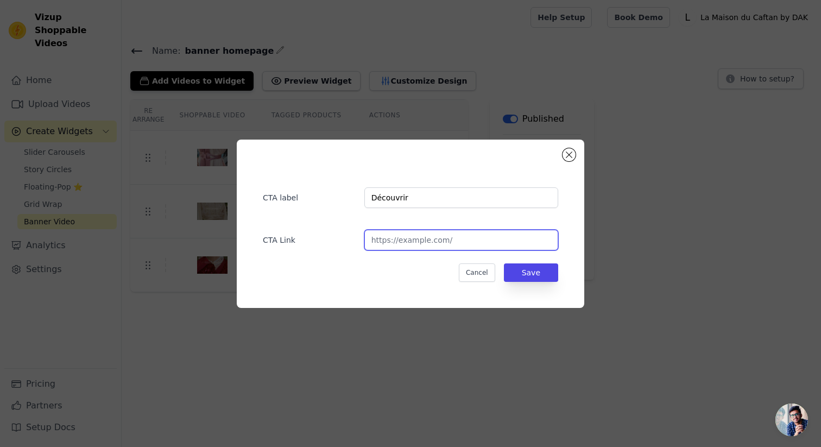
click at [419, 241] on input "url" at bounding box center [461, 240] width 194 height 21
paste input "https://daralkaftan.ma/collections/collection-casablanca"
type input "https://daralkaftan.ma/collections/collection-casablanca"
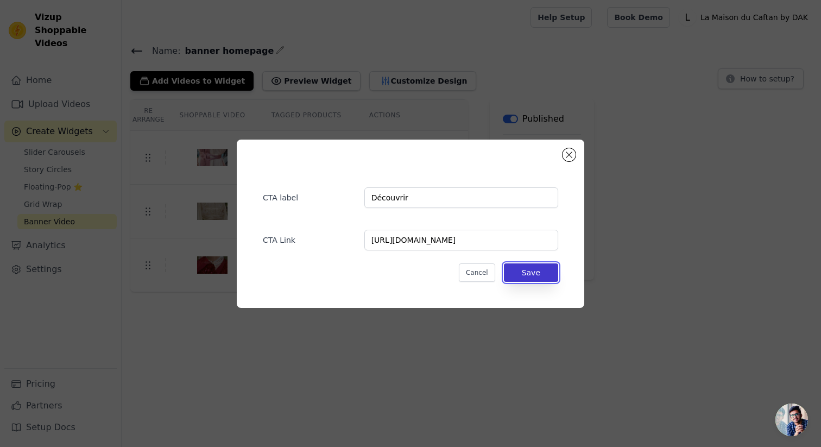
click at [523, 270] on button "Save" at bounding box center [531, 272] width 54 height 18
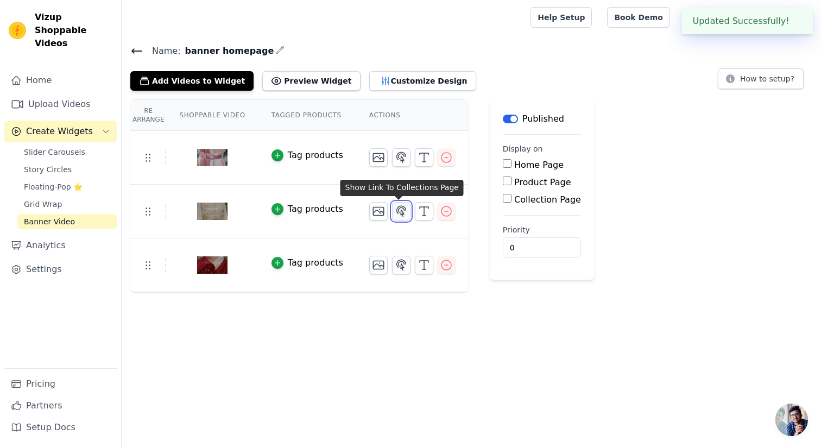
click at [401, 211] on icon "button" at bounding box center [401, 211] width 13 height 13
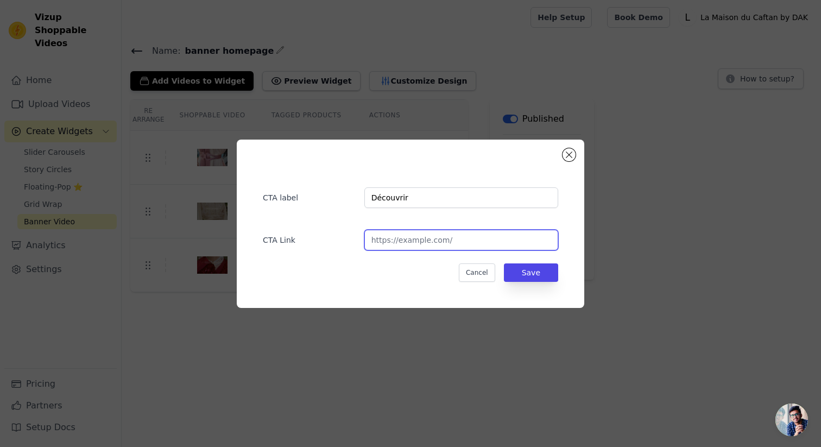
click at [409, 247] on input "url" at bounding box center [461, 240] width 194 height 21
paste input "https://daralkaftan.ma/collections/bridal"
type input "https://daralkaftan.ma/collections/bridal"
click at [541, 273] on button "Save" at bounding box center [531, 272] width 54 height 18
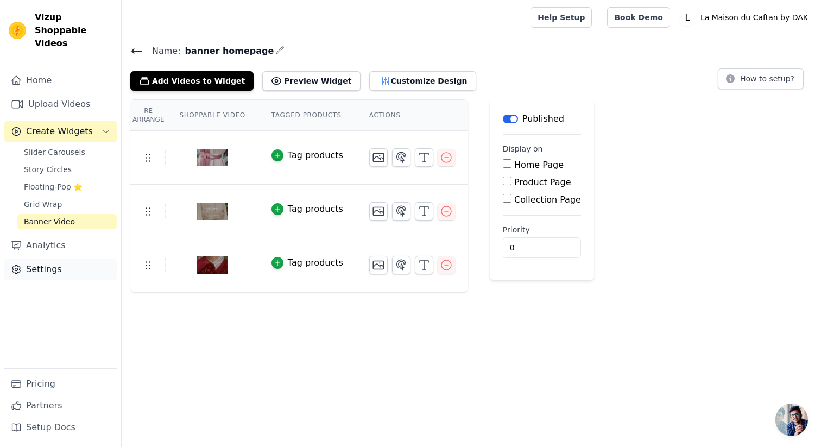
click at [39, 259] on link "Settings" at bounding box center [60, 270] width 112 height 22
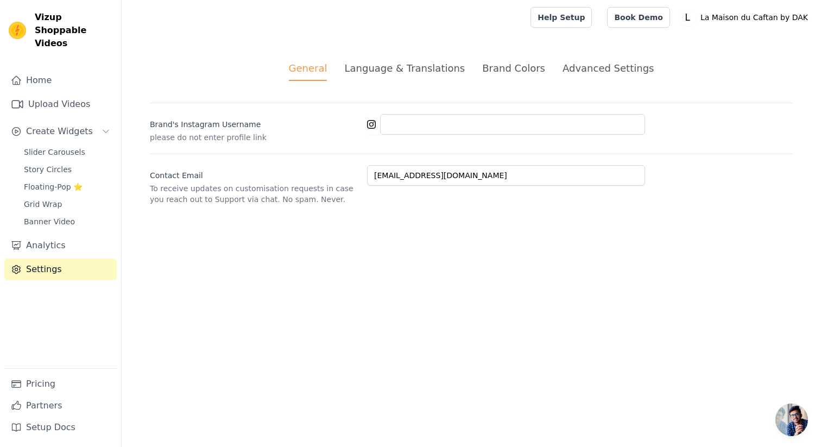
click at [429, 72] on div "Language & Translations" at bounding box center [404, 68] width 121 height 15
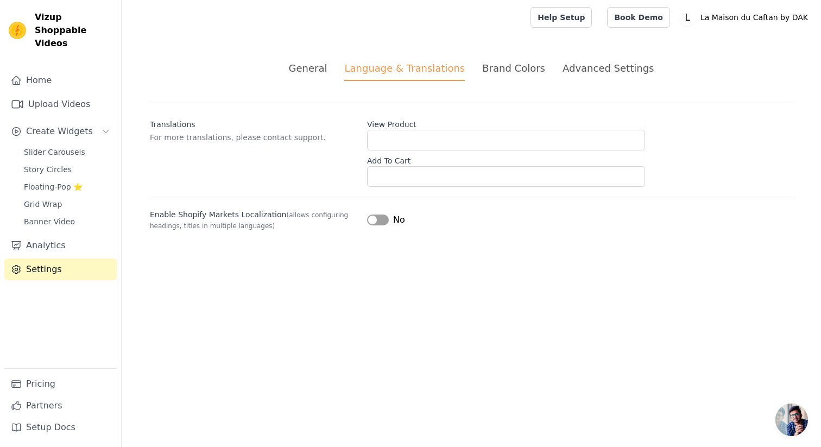
click at [514, 71] on div "Brand Colors" at bounding box center [513, 68] width 63 height 15
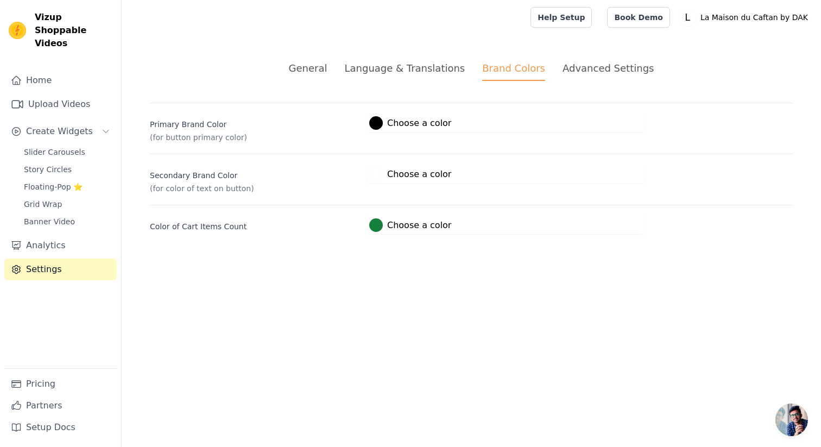
click at [376, 127] on div at bounding box center [376, 123] width 14 height 14
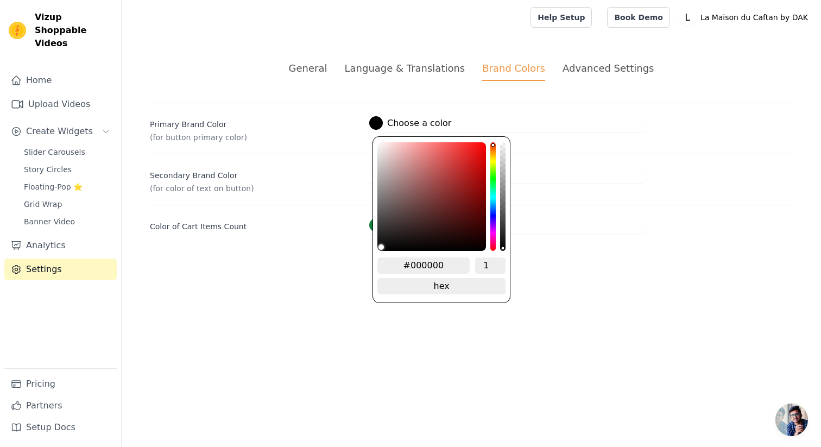
type input "#0a0a0a"
type input "#0d0c0c"
type input "#111010"
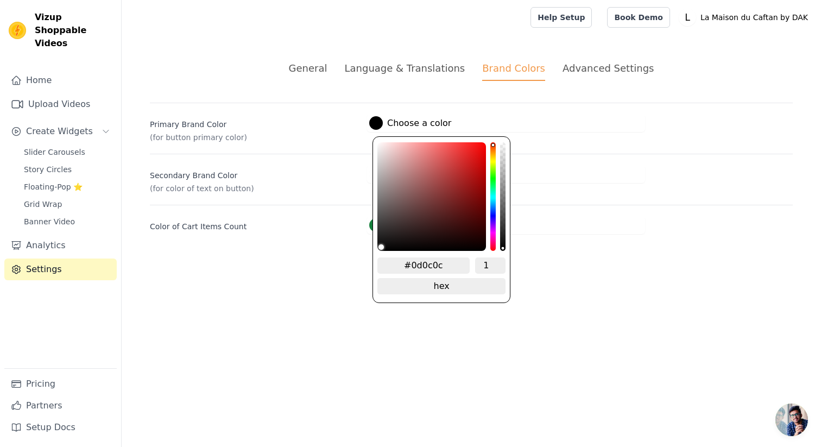
type input "#111010"
type input "#181717"
type input "#252323"
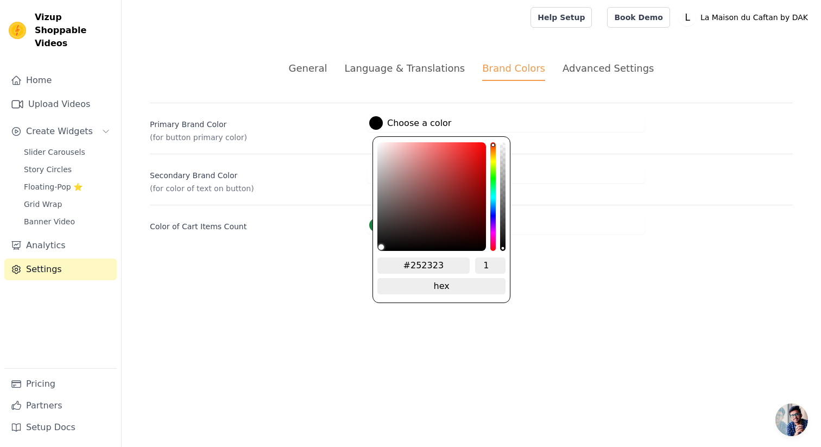
type input "#2b2929"
type input "#3e3b3b"
type input "#4a4646"
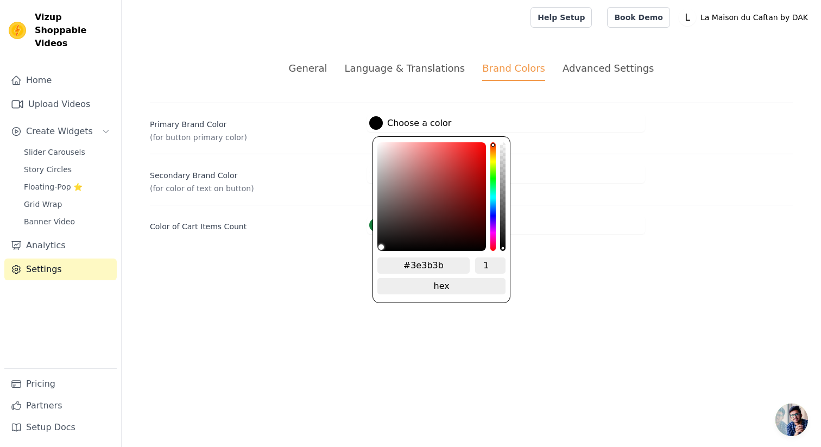
type input "#4a4646"
type input "#545050"
type input "#5e5959"
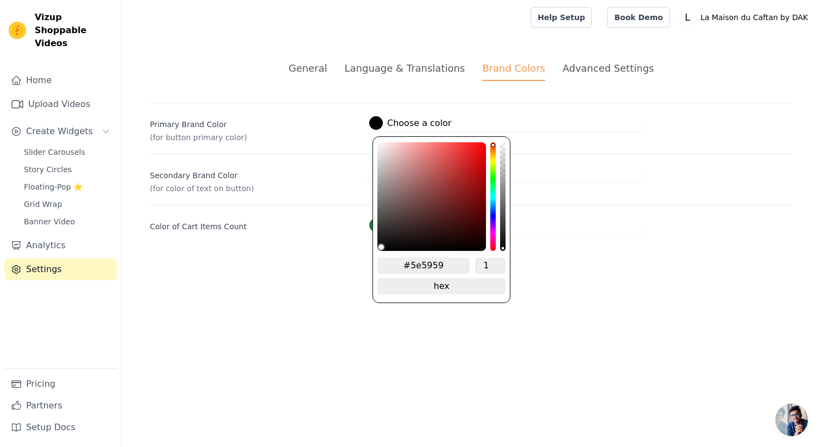
type input "#696363"
type input "#716b6b"
type input "#7c7575"
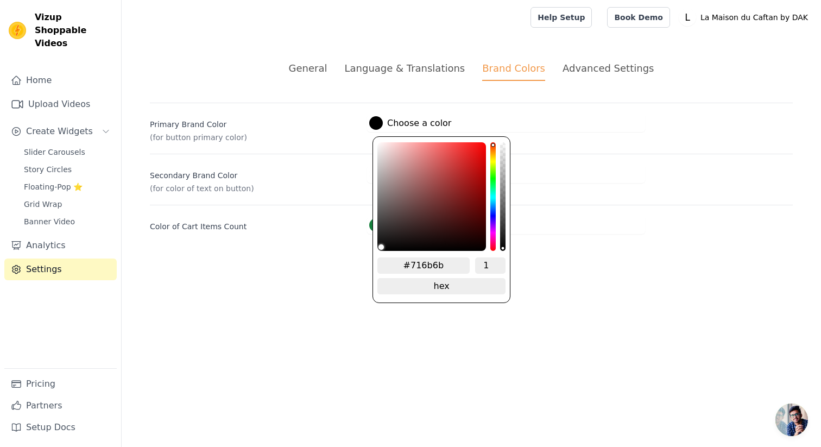
type input "#7c7575"
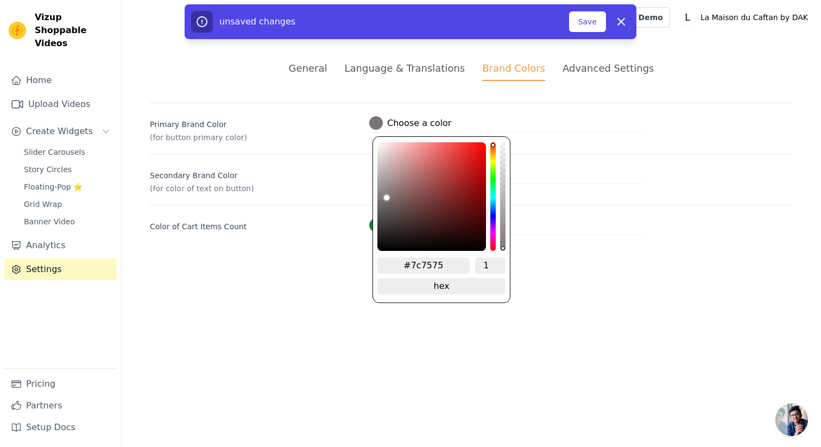
type input "#867f7f"
type input "#988f8f"
type input "#9e9595"
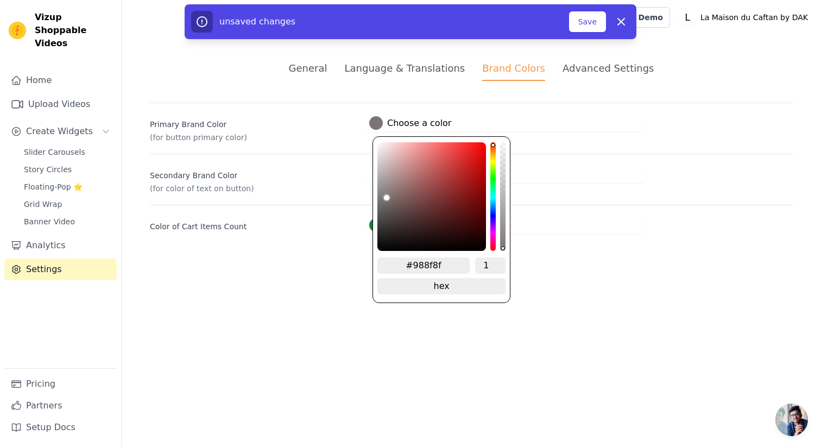
type input "#9e9595"
type input "#a49c9c"
type input "#aca4a4"
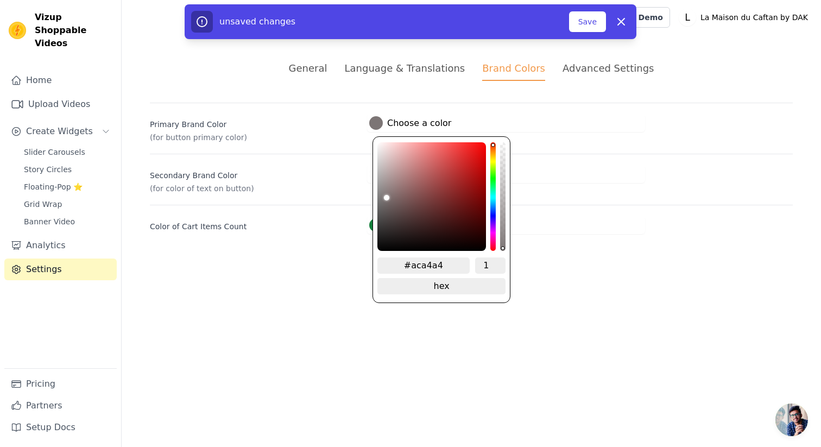
type input "#b4acac"
type input "#bbb4b4"
type input "#c3bcbc"
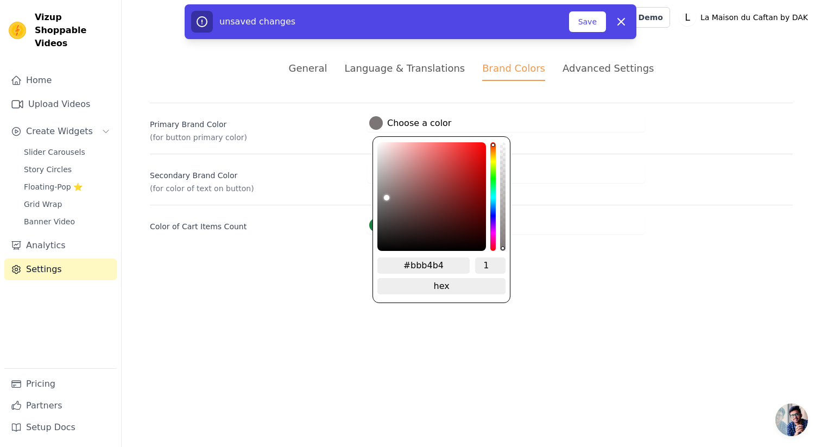
type input "#c3bcbc"
type input "#c9c3c3"
type input "#d0cbcb"
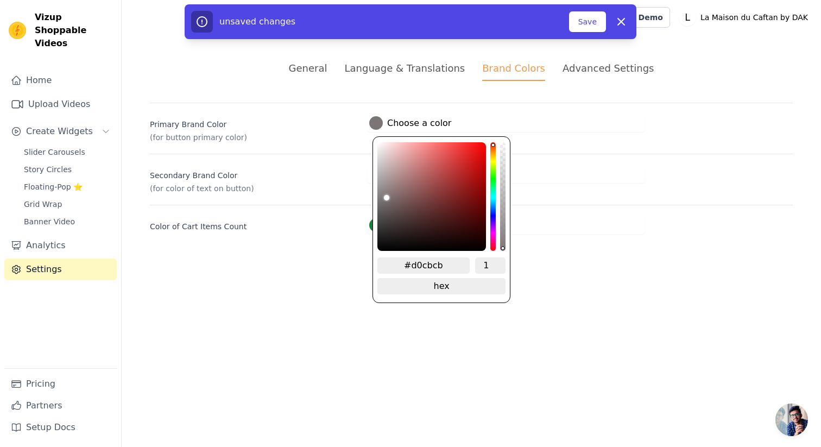
type input "#d6d2d2"
type input "#dbd8d8"
type input "#dedcdc"
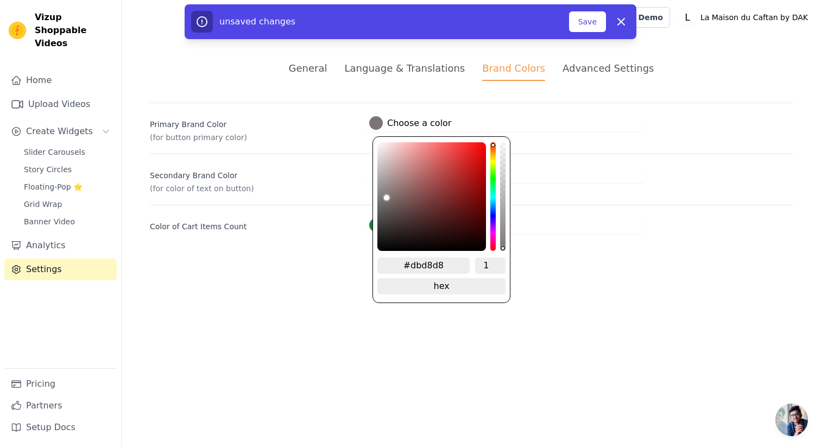
type input "#dedcdc"
type input "#e7e7e7"
type input "#ebebeb"
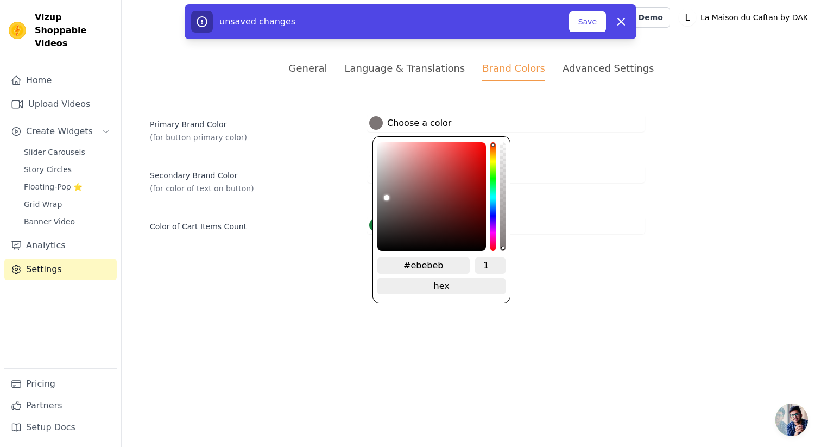
type input "#eeeeee"
type input "#f5f5f5"
type input "#f7f7f7"
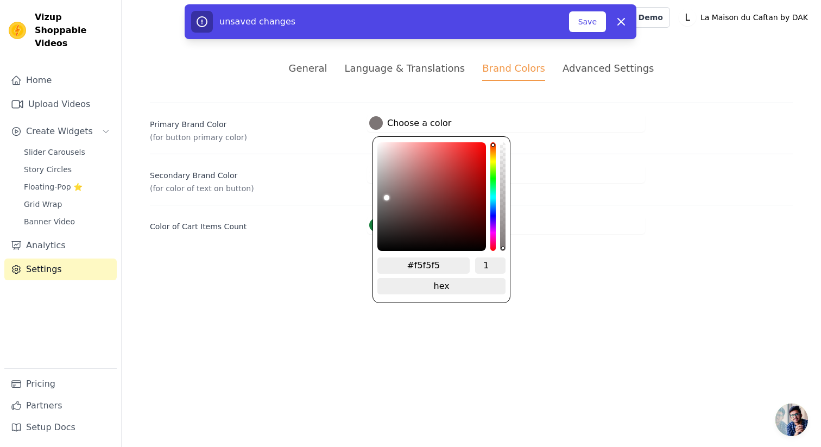
type input "#f7f7f7"
type input "#fcfcfc"
type input "#ffffff"
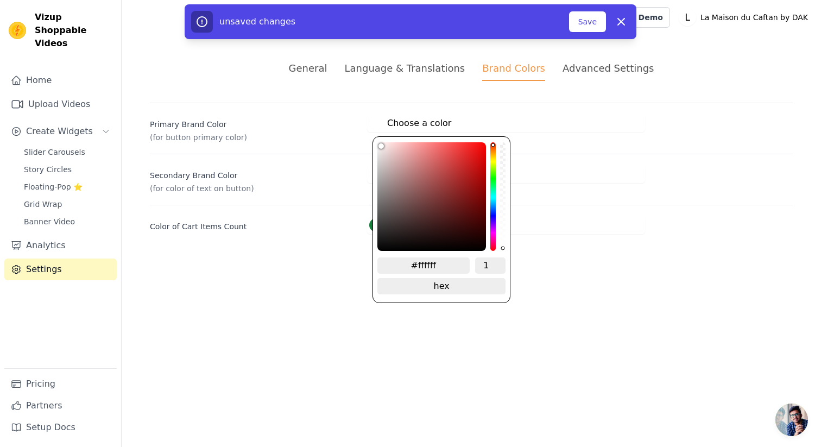
drag, startPoint x: 383, startPoint y: 246, endPoint x: 366, endPoint y: 123, distance: 124.1
click at [366, 123] on div "Primary Brand Color (for button primary color) #ffffff Choose a color #ffffff 1…" at bounding box center [471, 123] width 643 height 40
click at [342, 130] on div "Primary Brand Color (for button primary color)" at bounding box center [254, 128] width 209 height 29
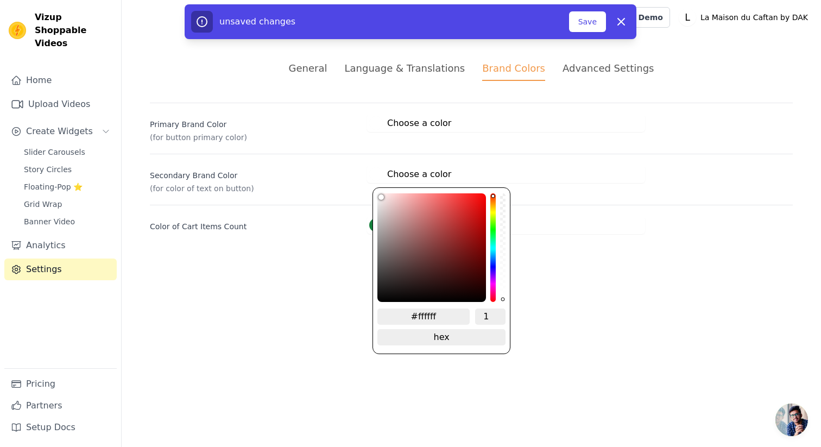
click at [387, 178] on label "#ffffff Choose a color" at bounding box center [410, 174] width 82 height 14
type input "#eeeaea"
type input "#ece7e7"
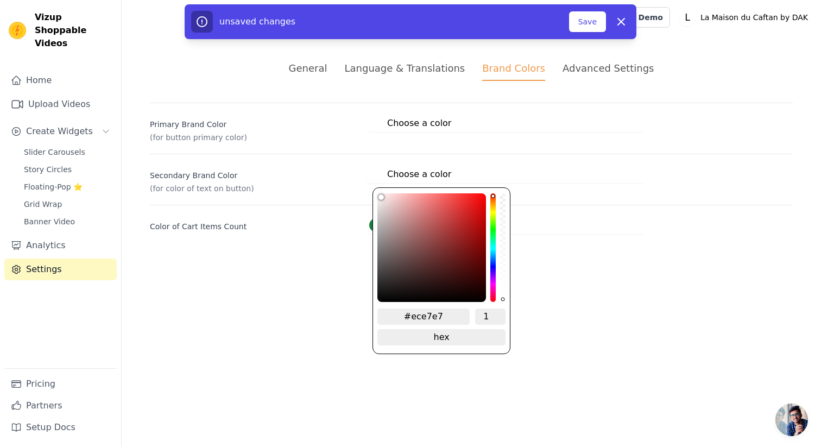
type input "#e8e3e3"
type input "#e3dede"
type input "#d5d1d1"
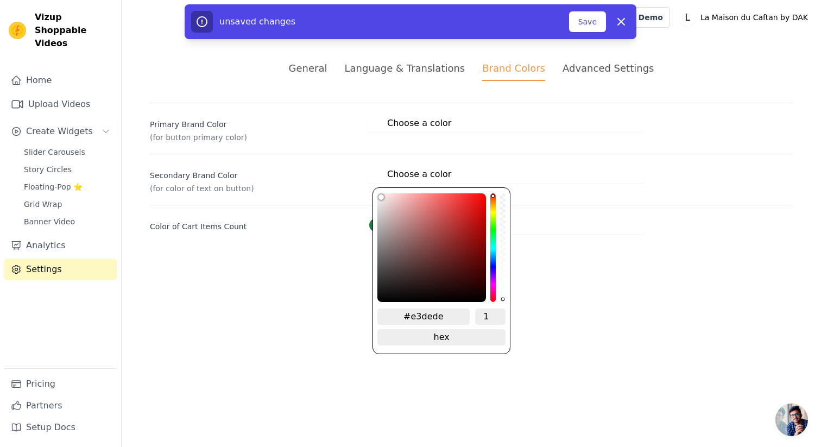
type input "#d5d1d1"
type input "#c1bdbd"
type input "#b3afaf"
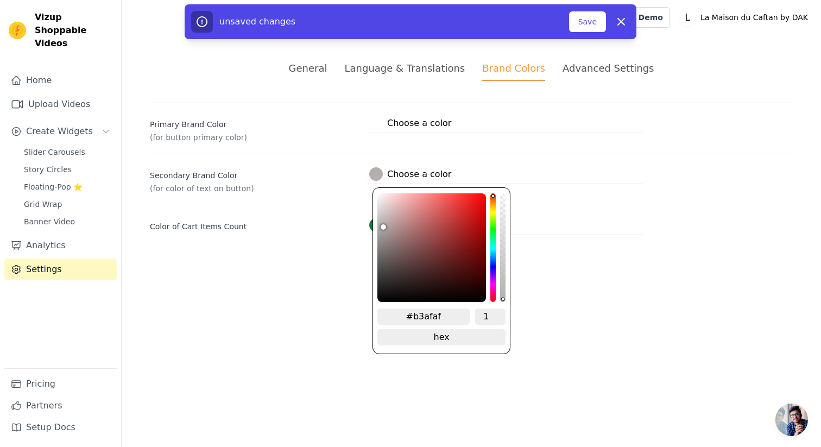
type input "#a3a0a0"
type input "#212121"
type input "#000000"
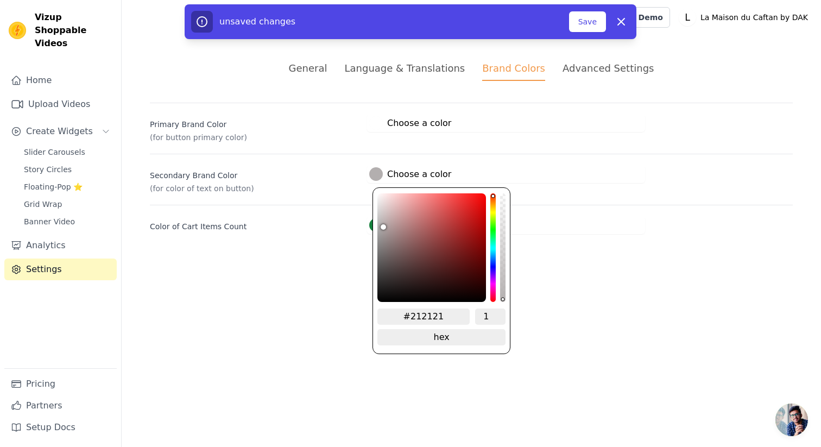
type input "#000000"
drag, startPoint x: 380, startPoint y: 200, endPoint x: 343, endPoint y: 405, distance: 208.5
click at [344, 260] on html "Vizup Shoppable Videos Home Upload Videos Create Widgets Slider Carousels Story…" at bounding box center [410, 130] width 821 height 260
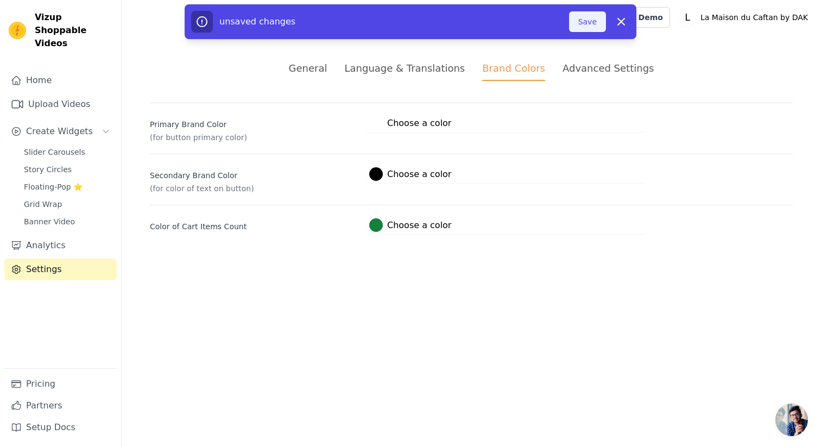
click at [592, 25] on button "Save" at bounding box center [587, 21] width 37 height 21
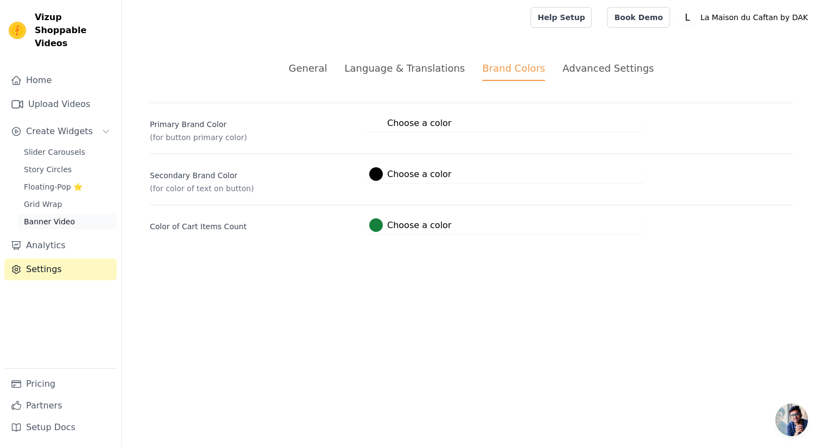
click at [55, 216] on span "Banner Video" at bounding box center [49, 221] width 51 height 11
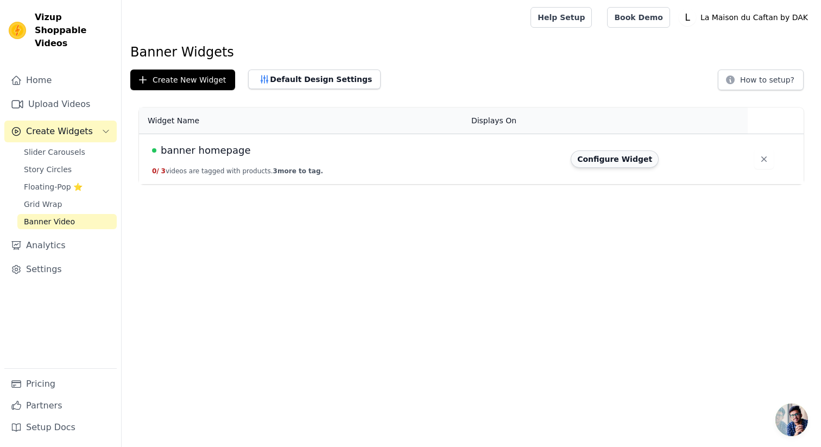
click at [597, 163] on button "Configure Widget" at bounding box center [615, 158] width 88 height 17
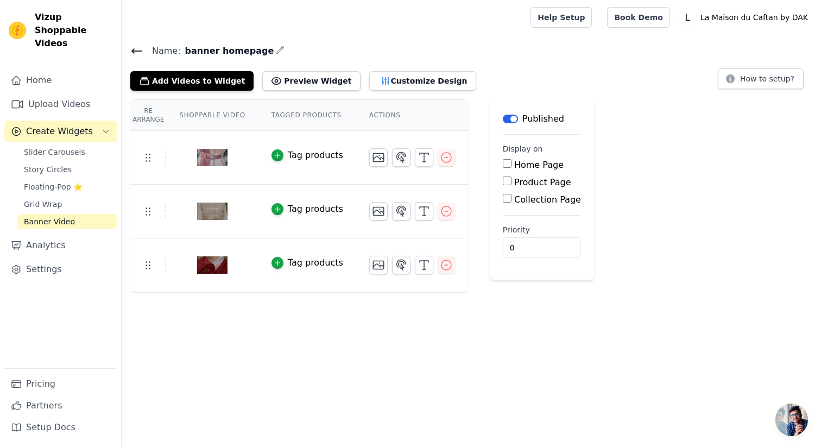
click at [506, 166] on input "Home Page" at bounding box center [507, 163] width 9 height 9
checkbox input "true"
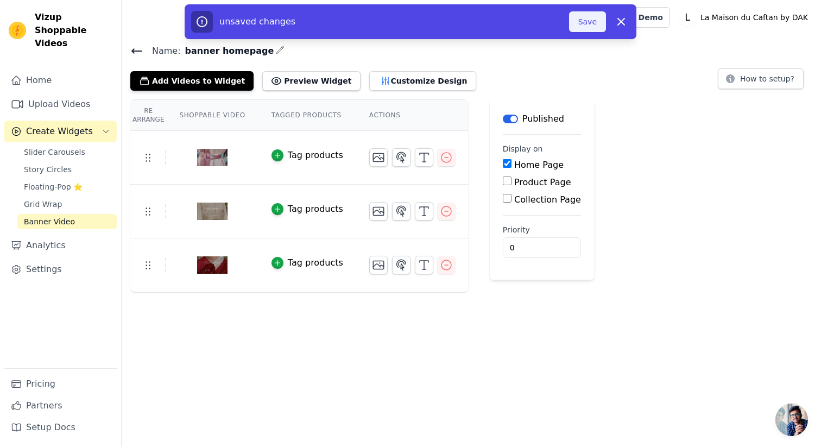
click at [587, 22] on button "Save" at bounding box center [587, 21] width 37 height 21
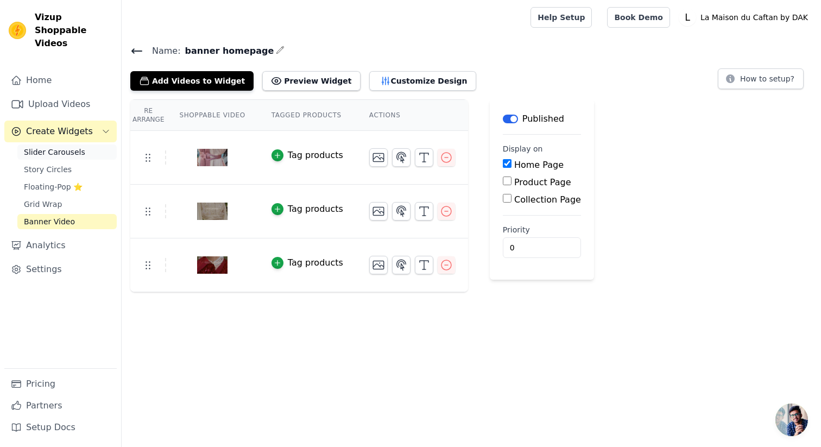
click at [56, 147] on span "Slider Carousels" at bounding box center [54, 152] width 61 height 11
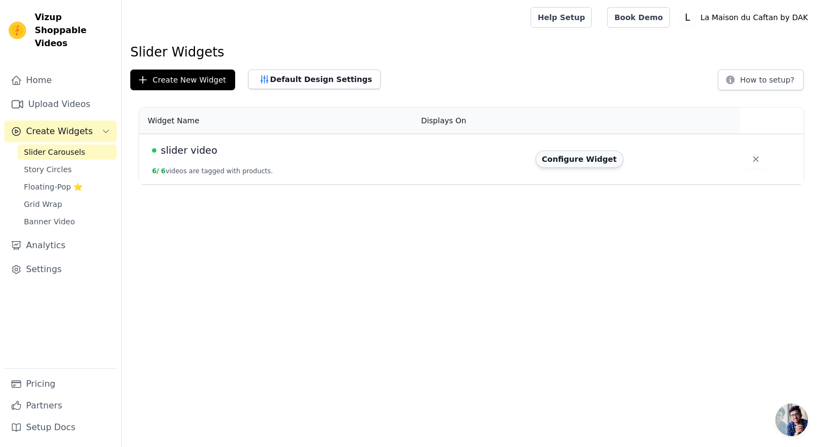
click at [564, 163] on button "Configure Widget" at bounding box center [580, 158] width 88 height 17
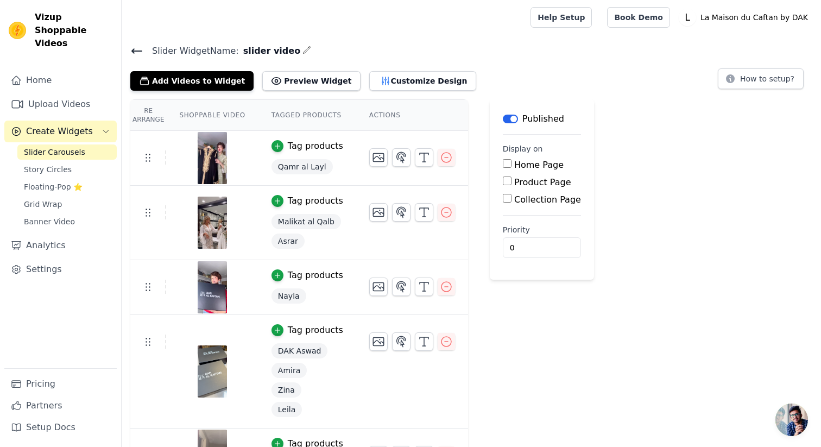
click at [507, 165] on input "Home Page" at bounding box center [507, 163] width 9 height 9
checkbox input "true"
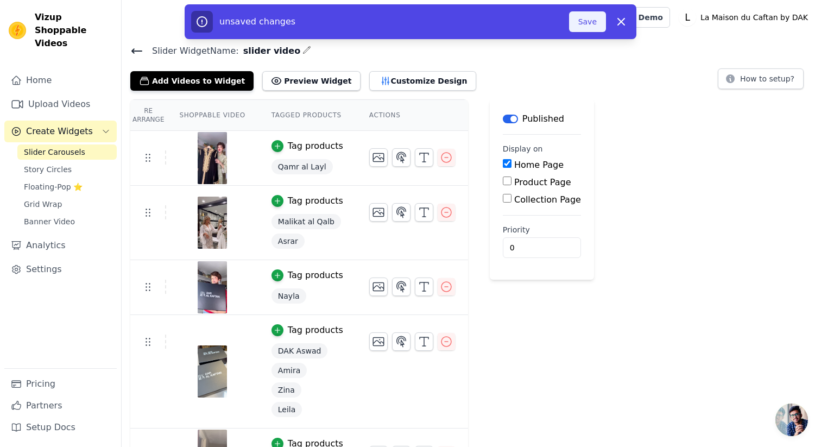
click at [593, 26] on button "Save" at bounding box center [587, 21] width 37 height 21
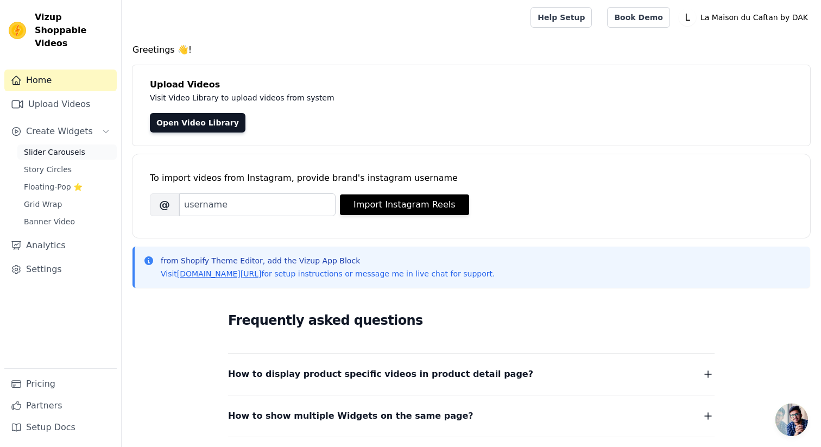
click at [66, 147] on span "Slider Carousels" at bounding box center [54, 152] width 61 height 11
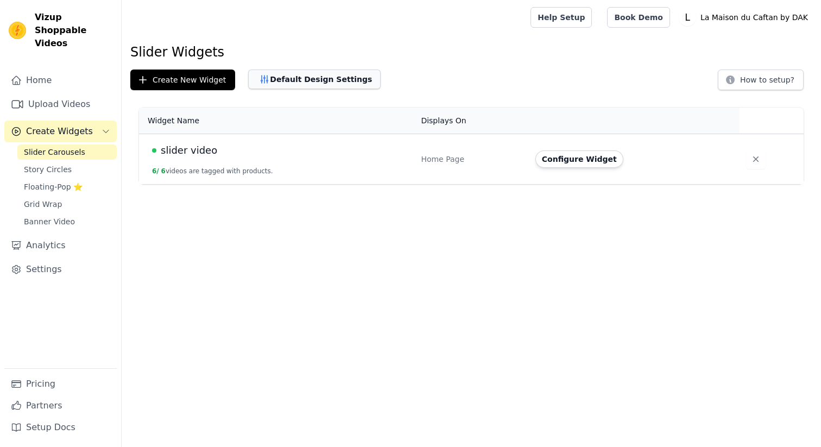
click at [309, 81] on button "Default Design Settings" at bounding box center [314, 80] width 133 height 20
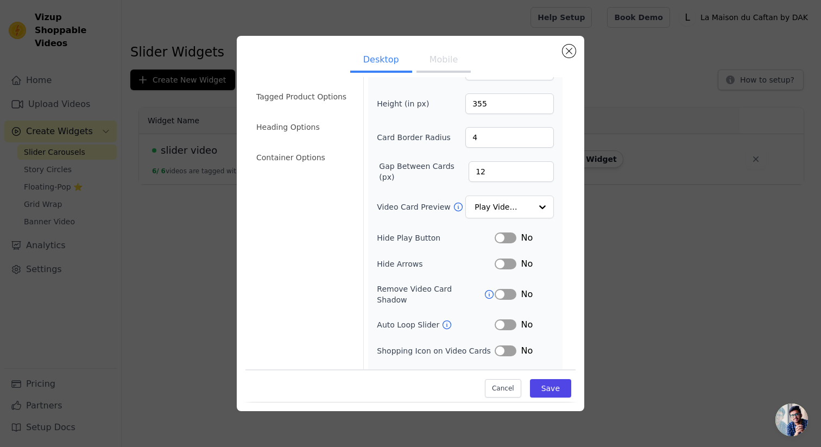
scroll to position [68, 0]
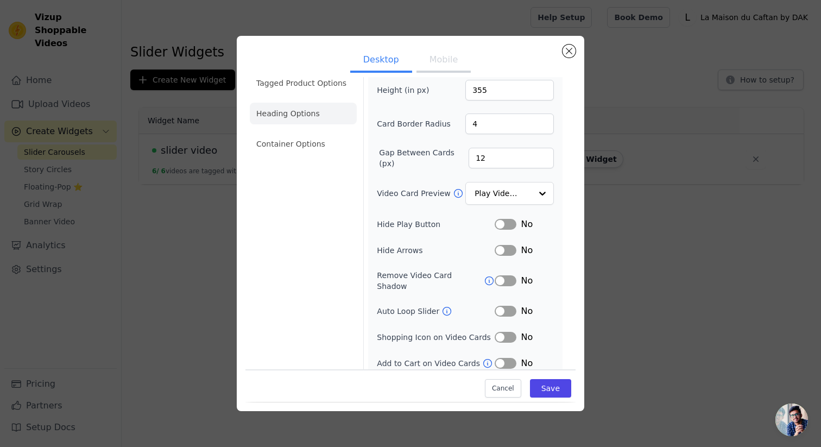
click at [317, 110] on li "Heading Options" at bounding box center [303, 114] width 107 height 22
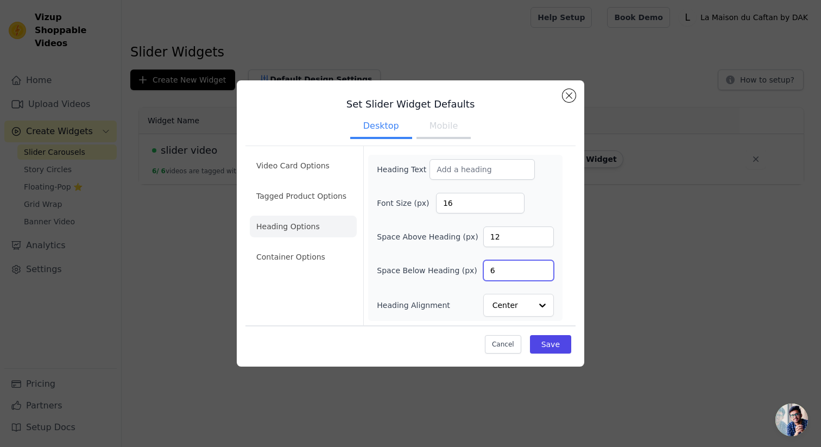
click at [498, 270] on input "6" at bounding box center [518, 270] width 71 height 21
type input "60"
click at [551, 343] on button "Save" at bounding box center [550, 344] width 41 height 18
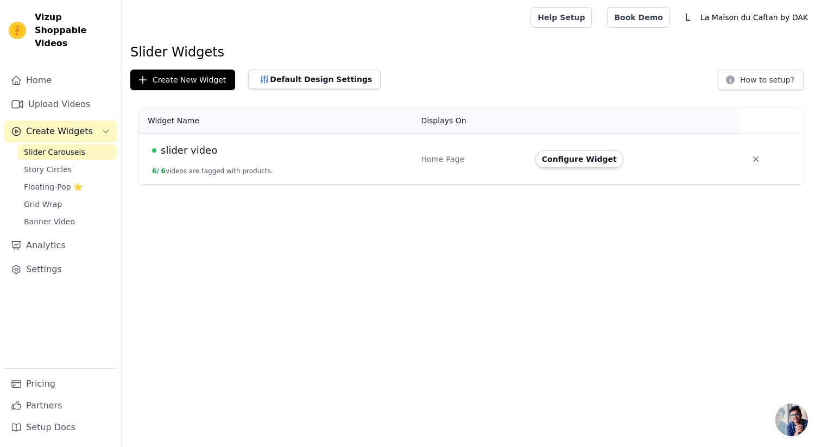
click at [332, 90] on div "Default Design Settings" at bounding box center [314, 80] width 133 height 21
click at [335, 79] on button "Default Design Settings" at bounding box center [314, 80] width 133 height 20
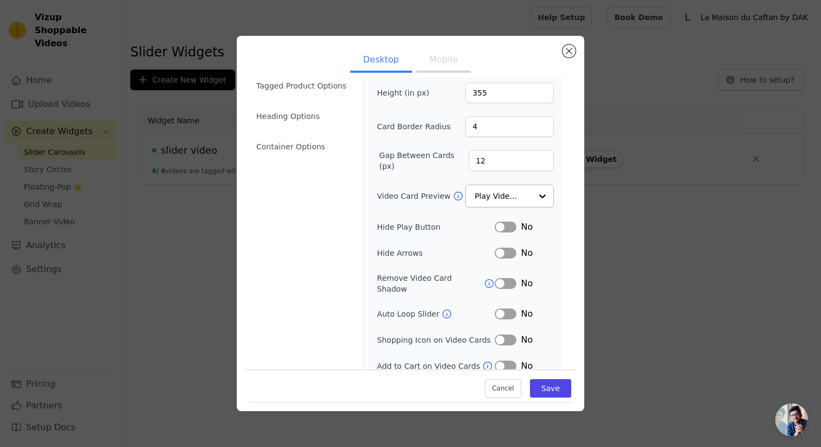
scroll to position [68, 0]
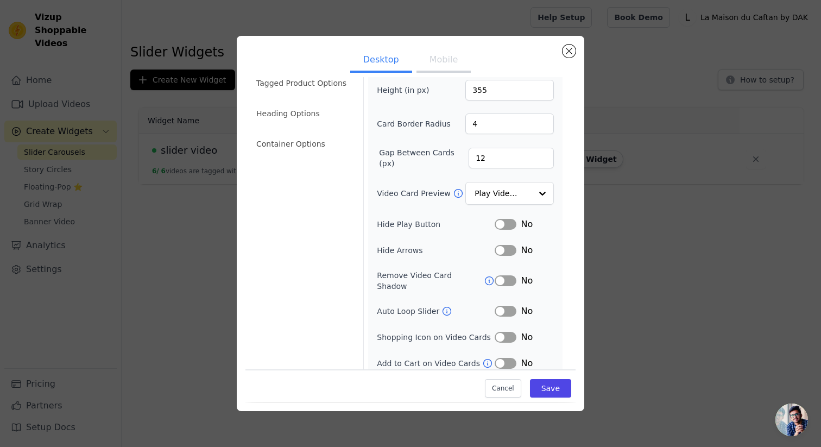
click at [502, 332] on button "Label" at bounding box center [506, 337] width 22 height 11
click at [550, 395] on button "Save" at bounding box center [550, 389] width 41 height 18
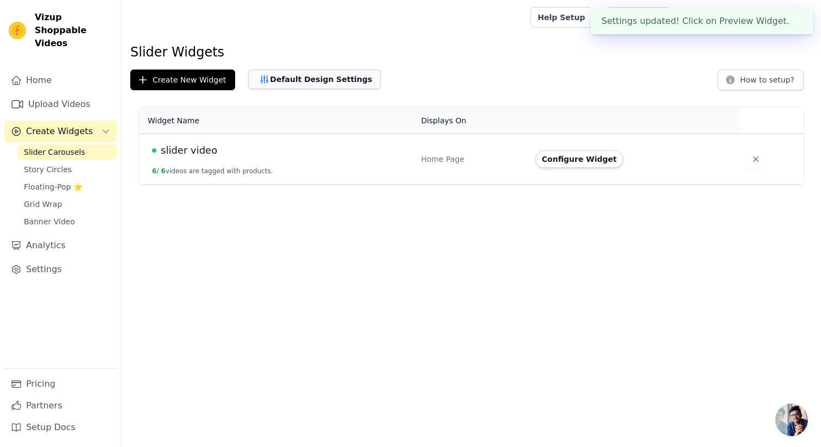
click at [284, 84] on button "Default Design Settings" at bounding box center [314, 80] width 133 height 20
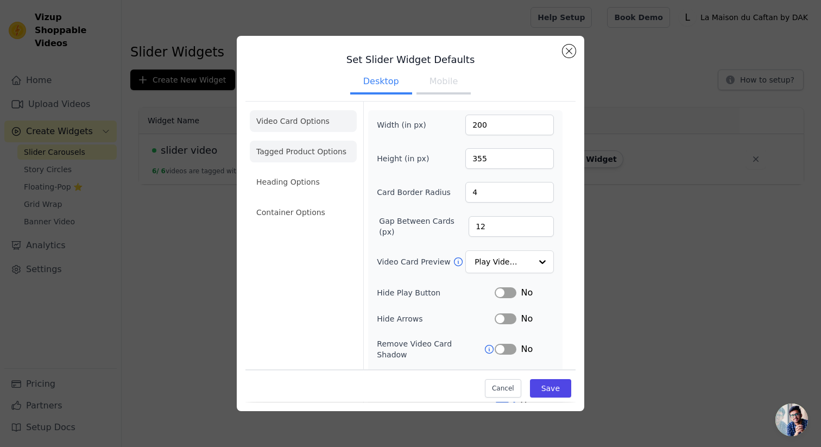
click at [298, 153] on li "Tagged Product Options" at bounding box center [303, 152] width 107 height 22
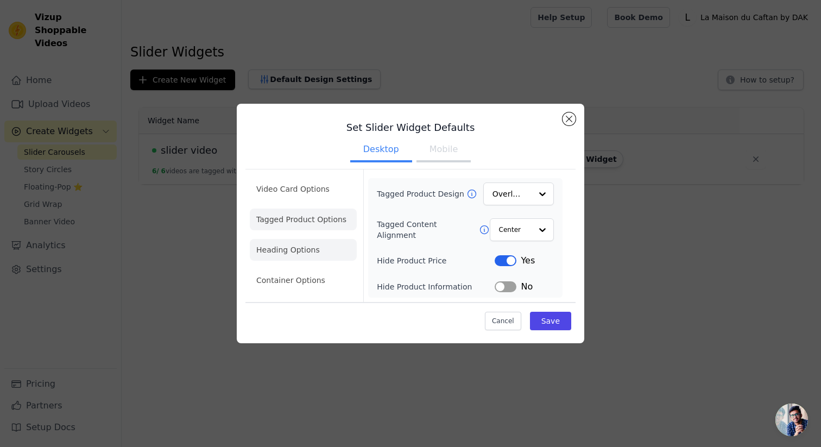
click at [299, 253] on li "Heading Options" at bounding box center [303, 250] width 107 height 22
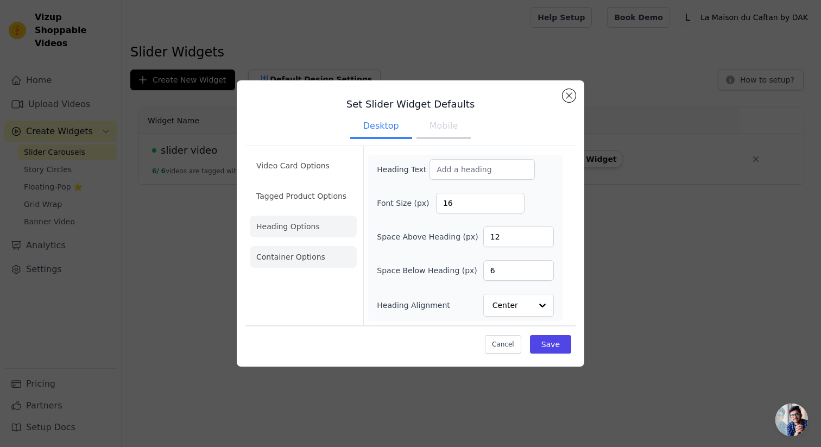
click at [330, 257] on li "Container Options" at bounding box center [303, 257] width 107 height 22
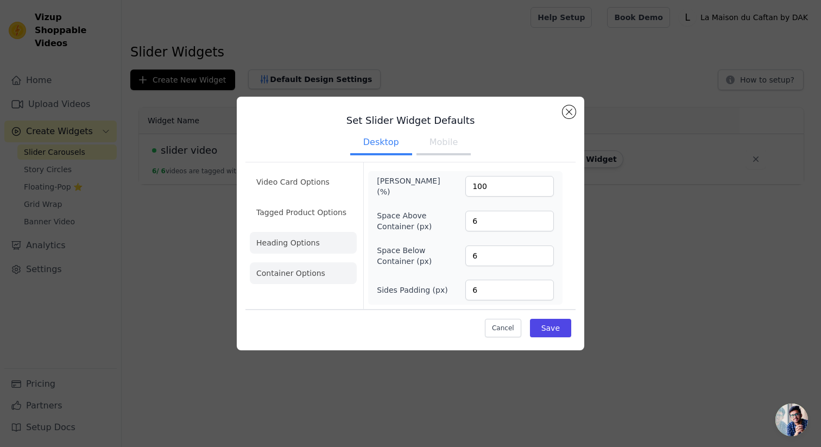
click at [311, 244] on li "Heading Options" at bounding box center [303, 243] width 107 height 22
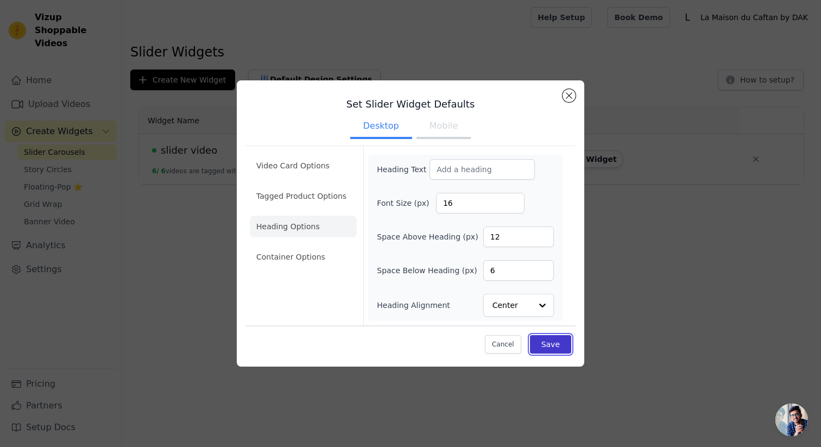
click at [547, 345] on button "Save" at bounding box center [550, 344] width 41 height 18
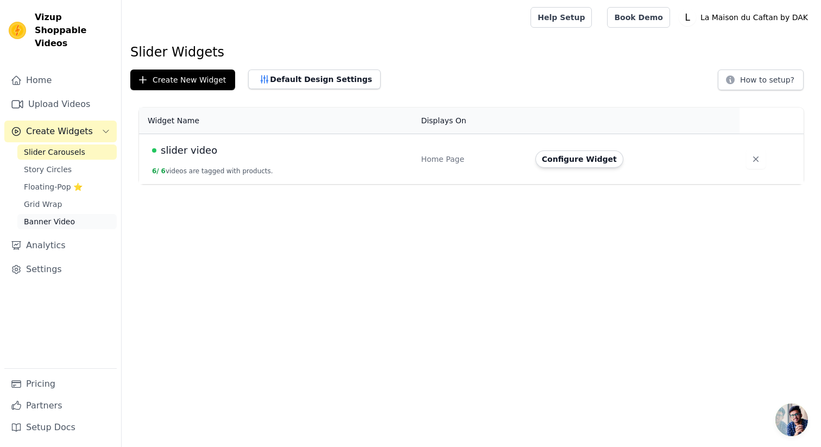
click at [49, 216] on span "Banner Video" at bounding box center [49, 221] width 51 height 11
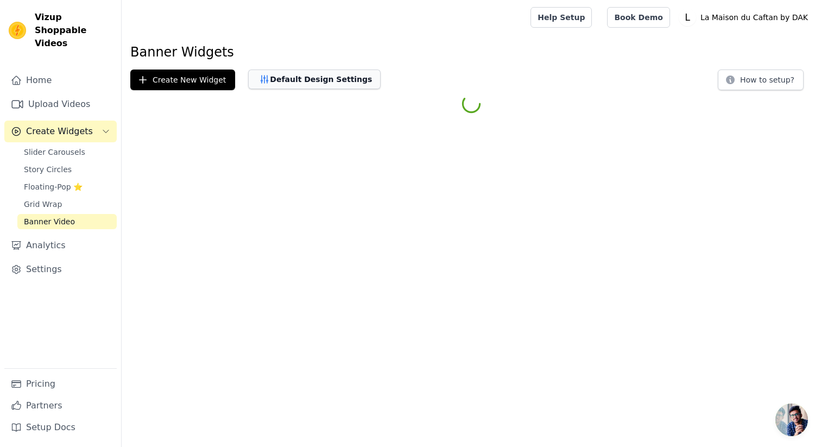
click at [301, 81] on button "Default Design Settings" at bounding box center [314, 80] width 133 height 20
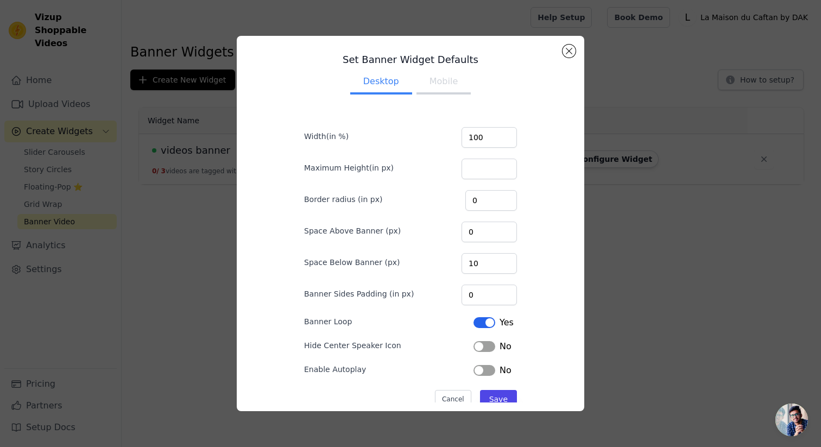
scroll to position [23, 0]
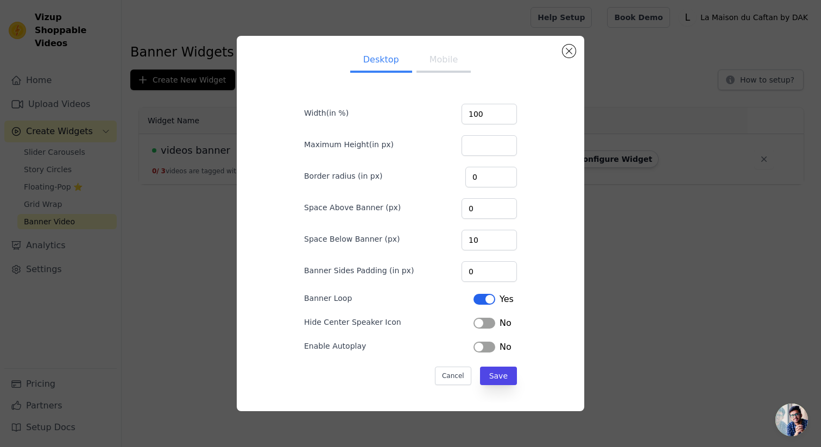
click at [481, 324] on button "Label" at bounding box center [485, 323] width 22 height 11
click at [506, 374] on button "Save" at bounding box center [498, 376] width 37 height 18
